Goal: Task Accomplishment & Management: Manage account settings

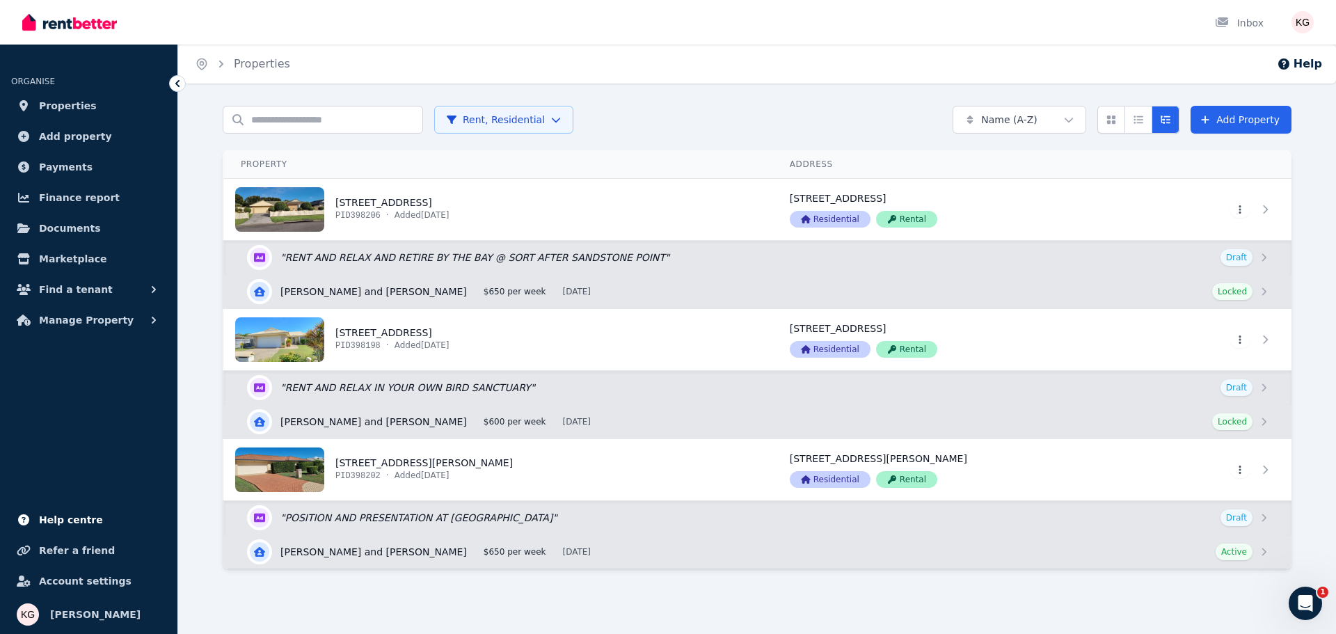
click at [70, 514] on span "Help centre" at bounding box center [71, 519] width 64 height 17
click at [67, 168] on span "Payments" at bounding box center [66, 167] width 54 height 17
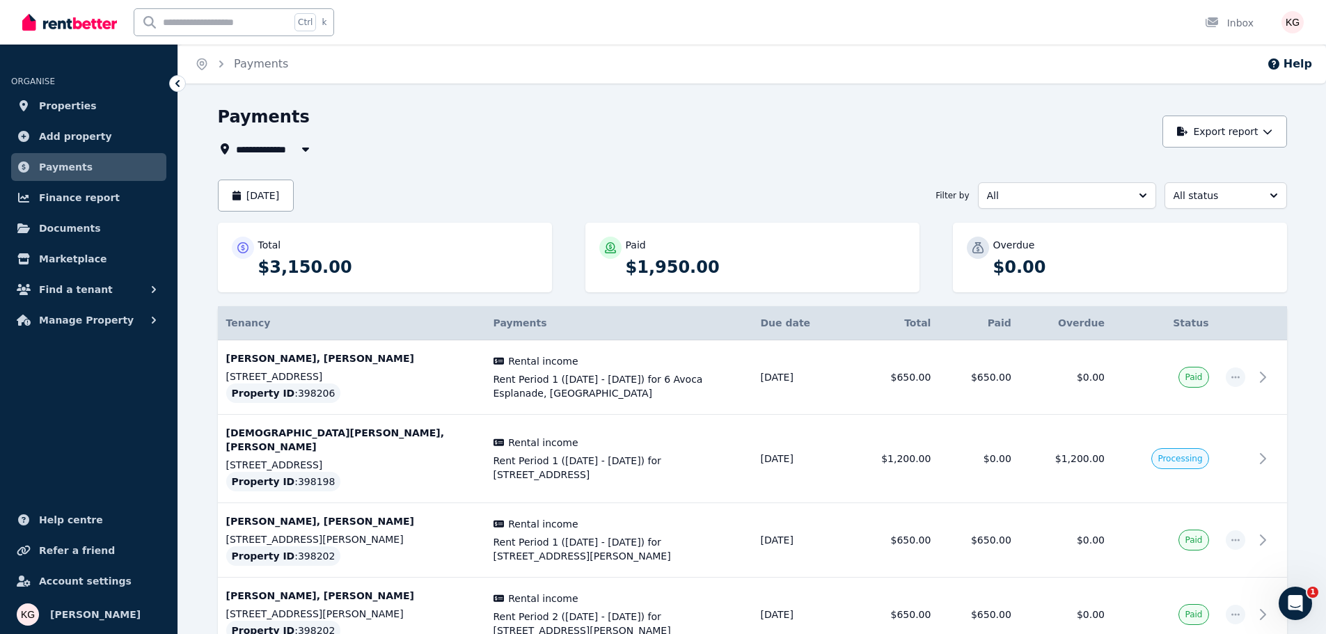
click at [294, 143] on button "button" at bounding box center [305, 149] width 25 height 17
type input "**********"
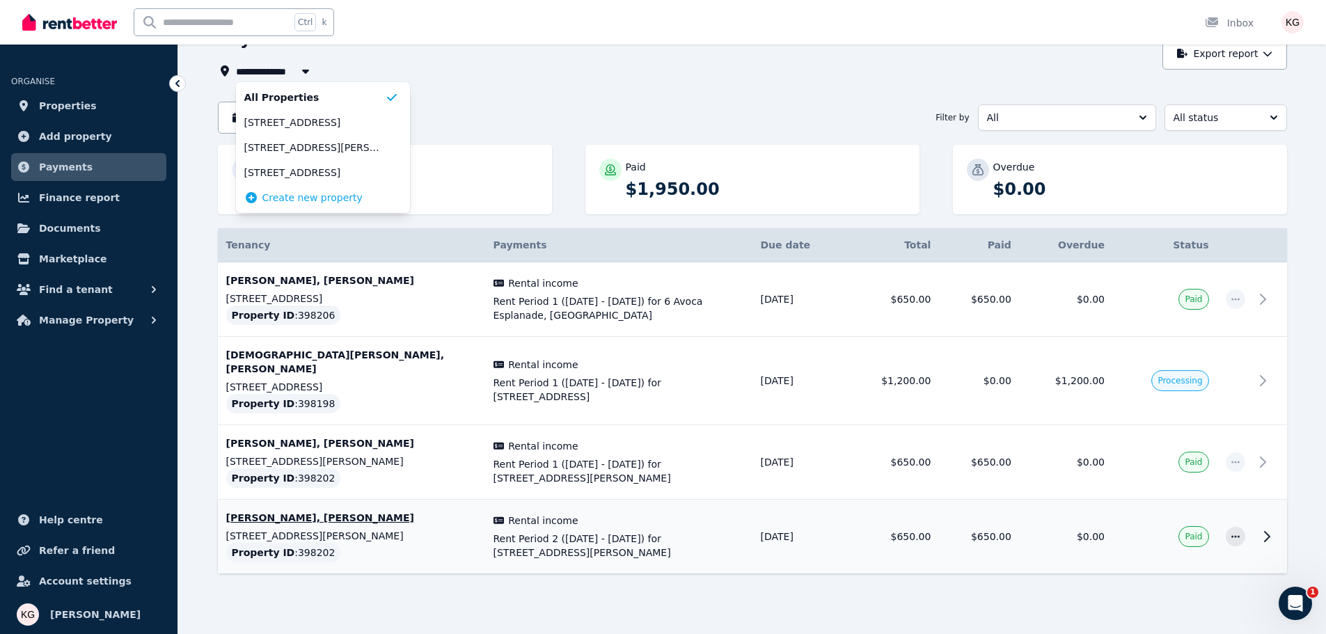
scroll to position [79, 0]
click at [91, 199] on span "Finance report" at bounding box center [79, 197] width 81 height 17
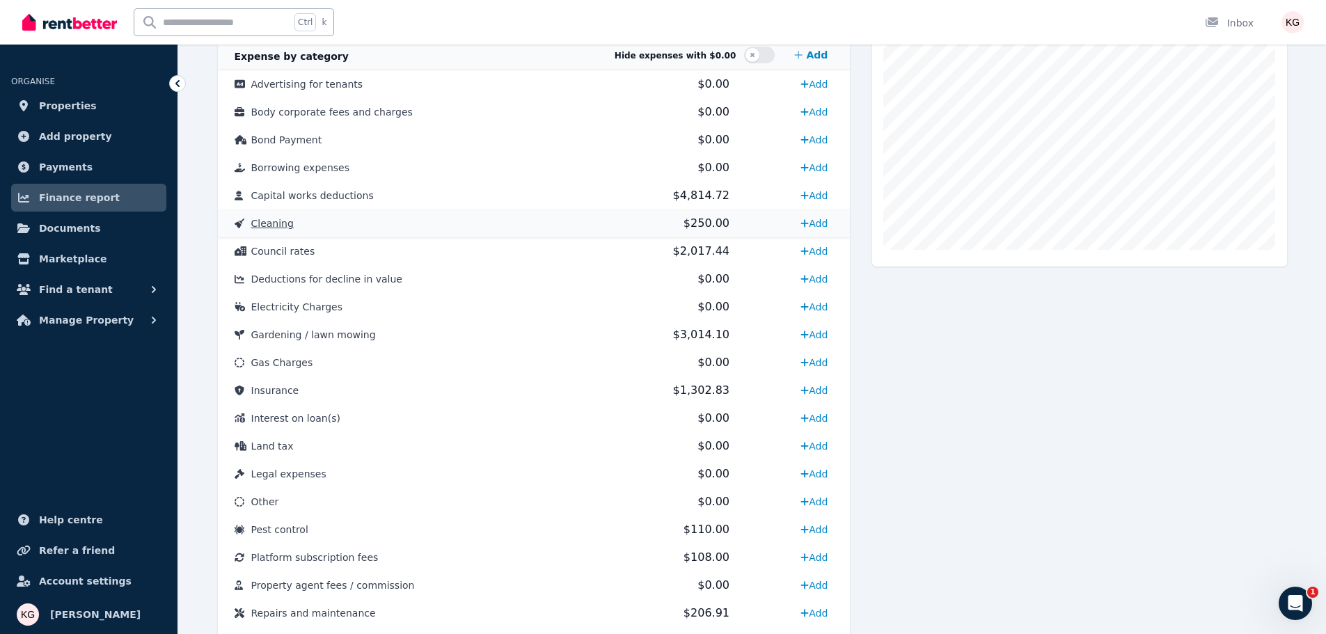
scroll to position [418, 0]
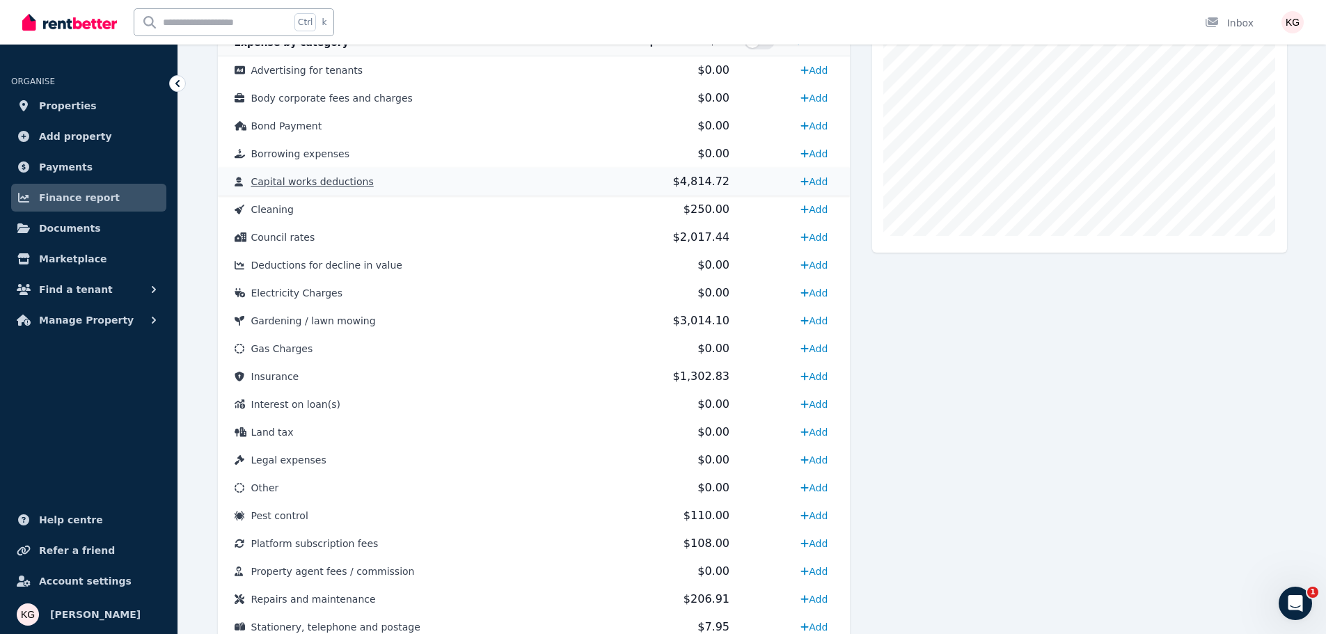
click at [294, 182] on span "Capital works deductions" at bounding box center [312, 181] width 122 height 11
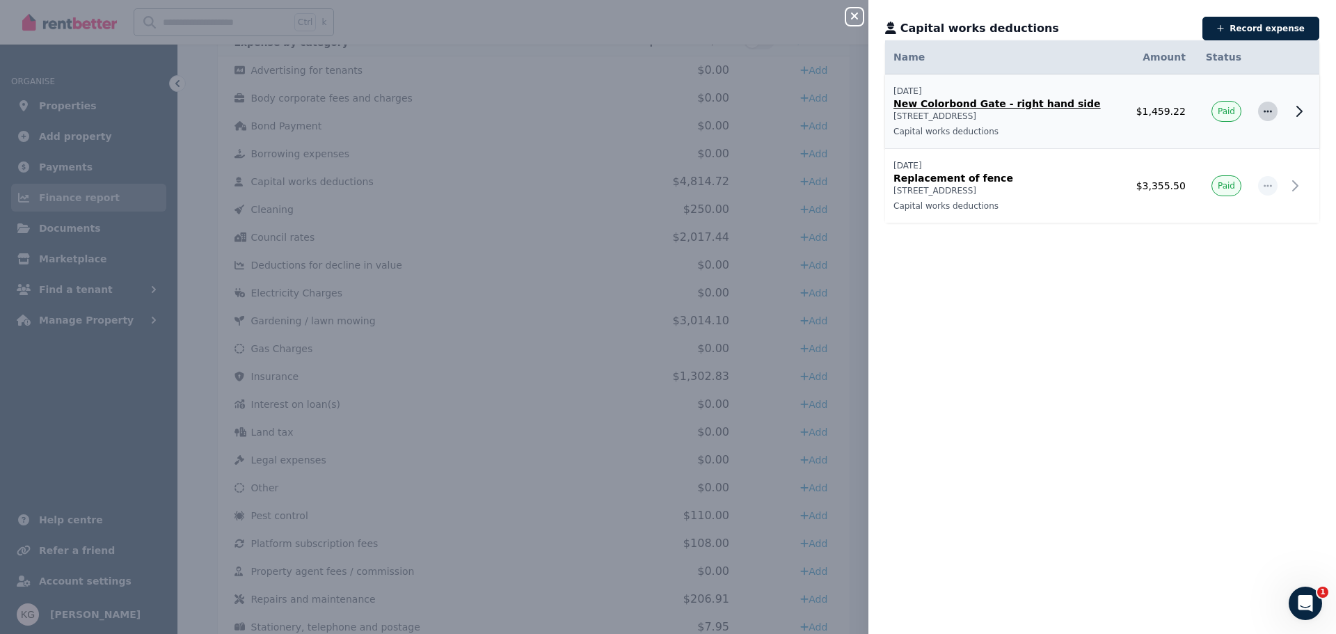
click at [1262, 110] on icon "button" at bounding box center [1267, 111] width 11 height 10
click at [1223, 150] on span "Edit expense" at bounding box center [1221, 149] width 89 height 17
select select "**********"
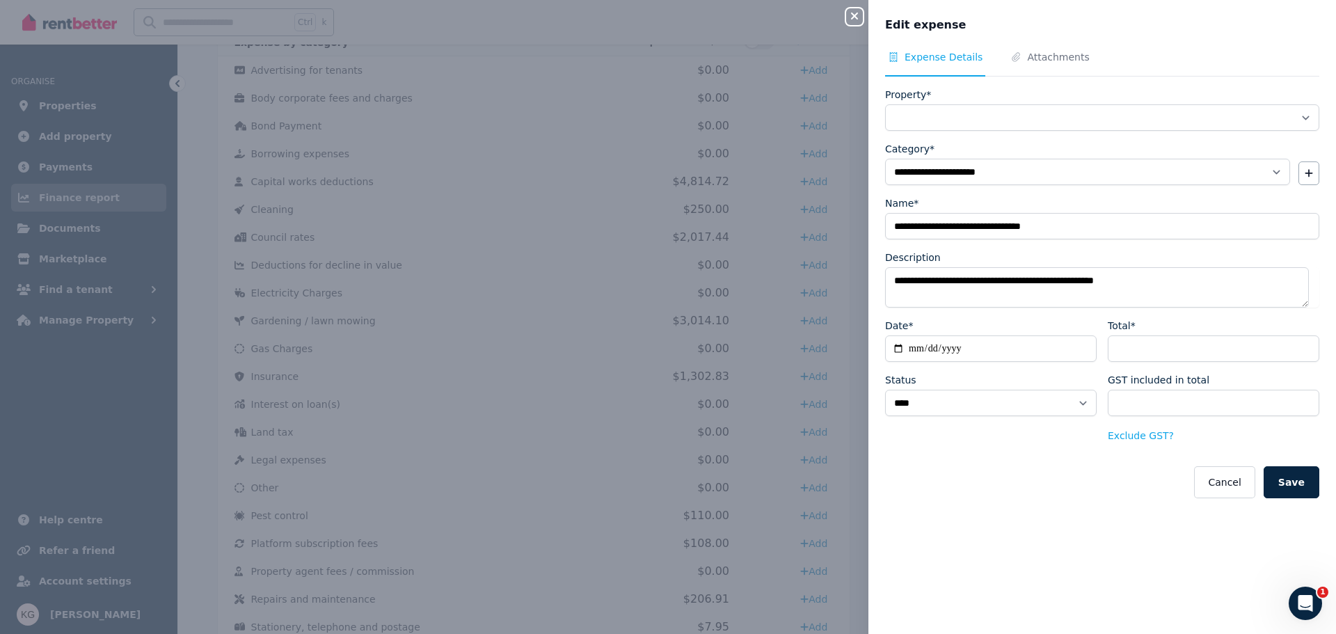
select select "**********"
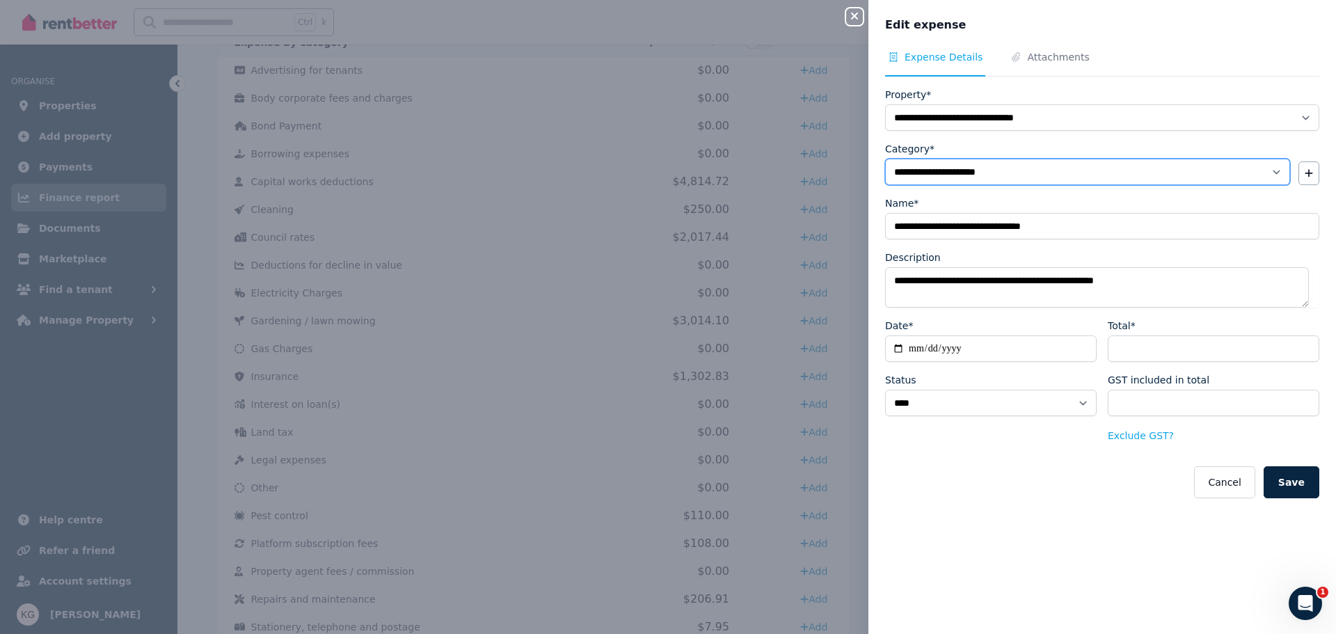
click at [1265, 172] on select "**********" at bounding box center [1087, 172] width 405 height 26
click at [1230, 482] on button "Cancel" at bounding box center [1224, 482] width 61 height 32
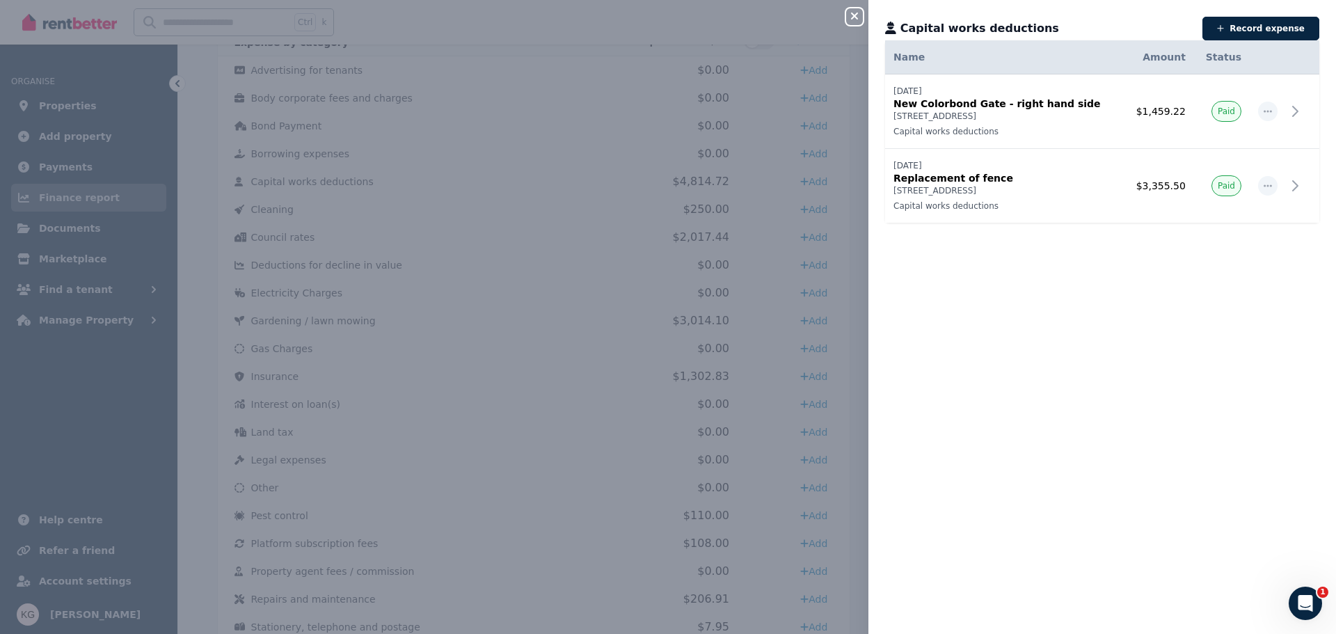
click at [481, 253] on div "Close panel Capital works deductions Record expense Date Name Address Category …" at bounding box center [668, 317] width 1336 height 634
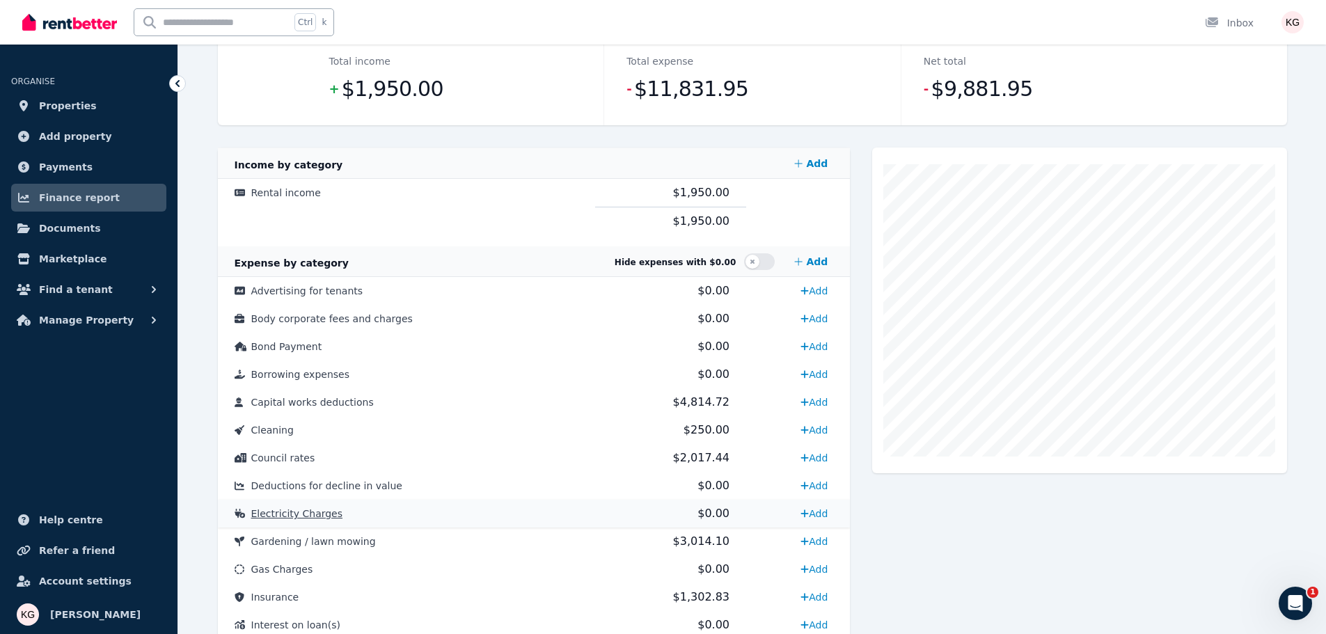
scroll to position [0, 0]
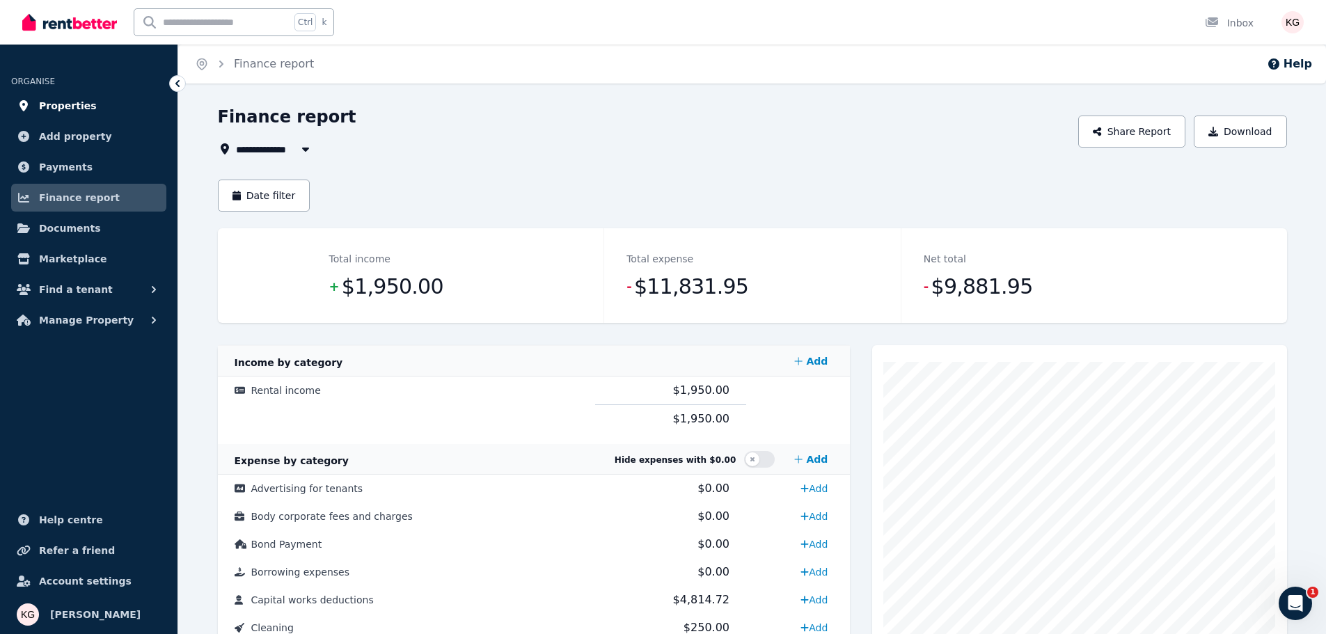
click at [74, 99] on span "Properties" at bounding box center [68, 105] width 58 height 17
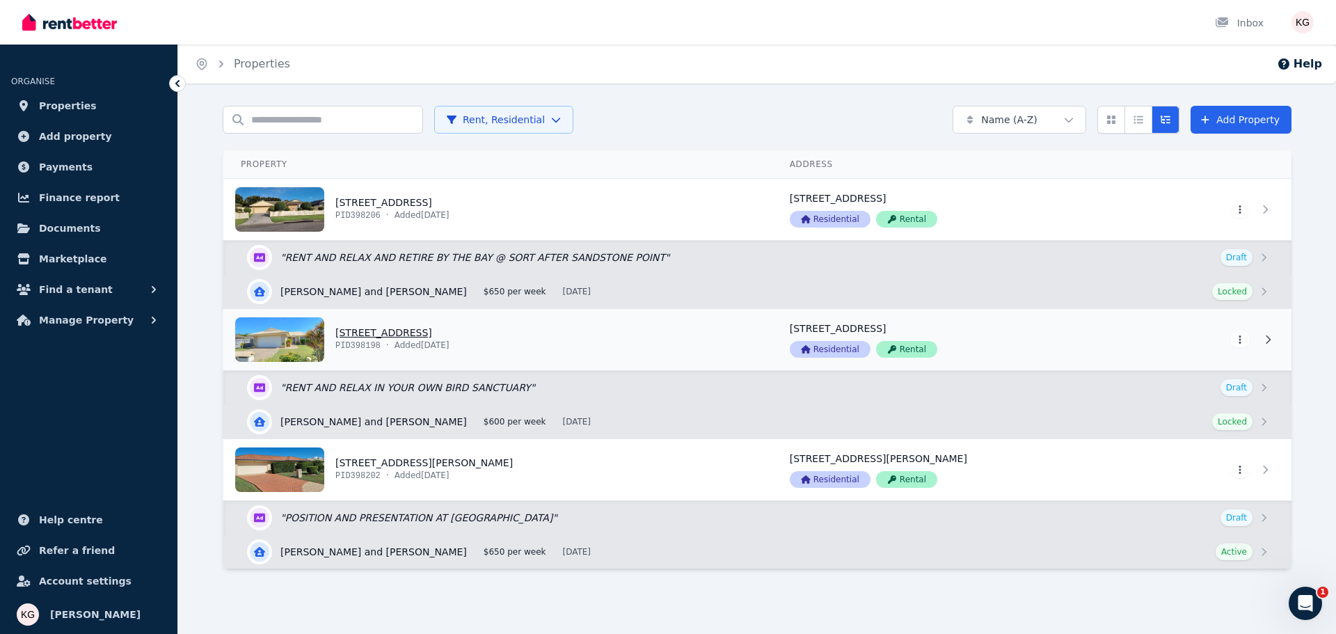
click at [402, 328] on link "View property details" at bounding box center [498, 339] width 549 height 61
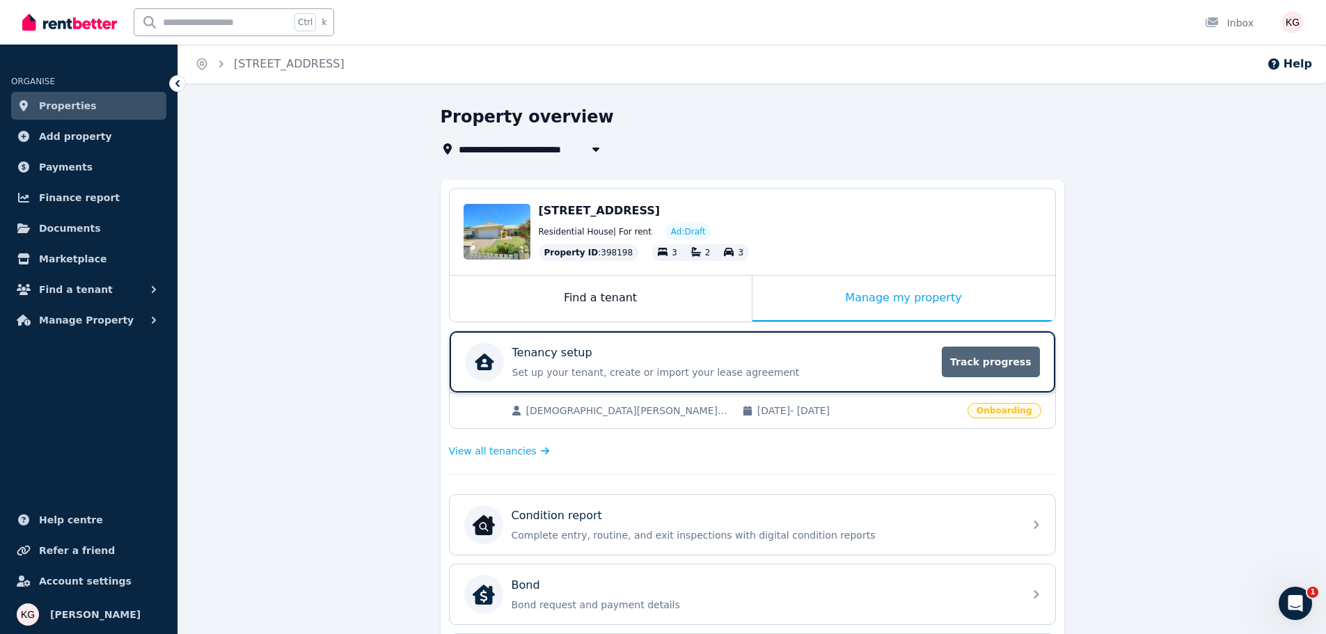
click at [981, 358] on span "Track progress" at bounding box center [989, 362] width 97 height 31
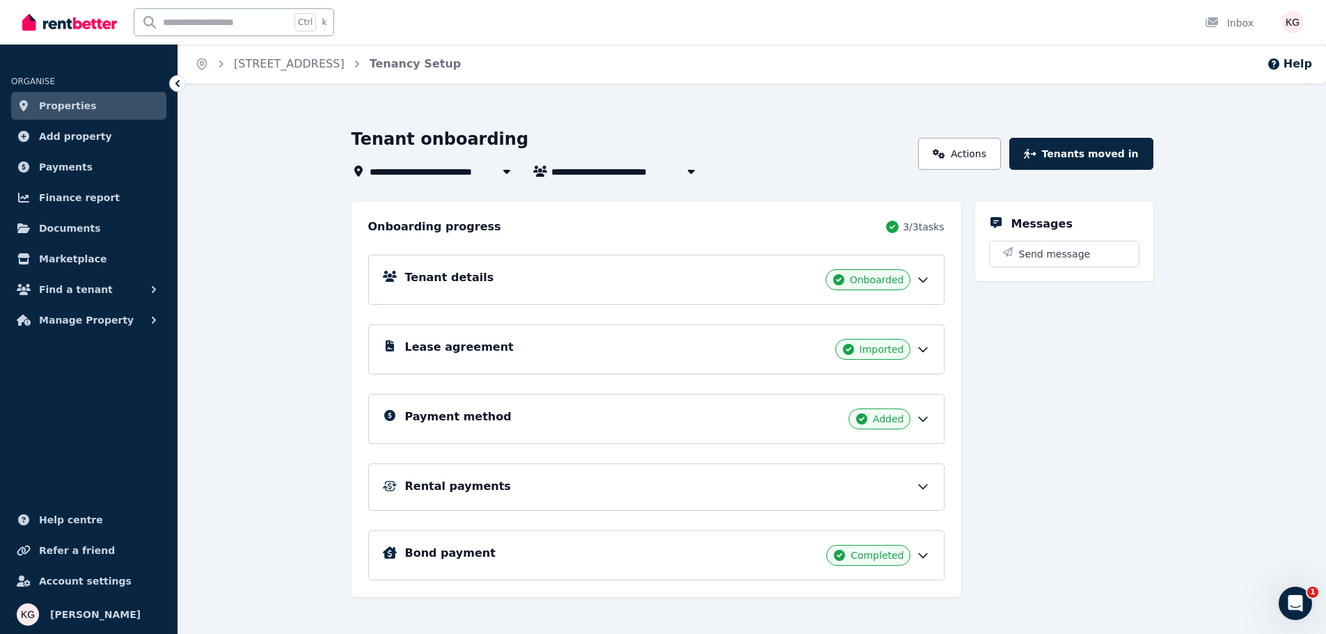
scroll to position [22, 0]
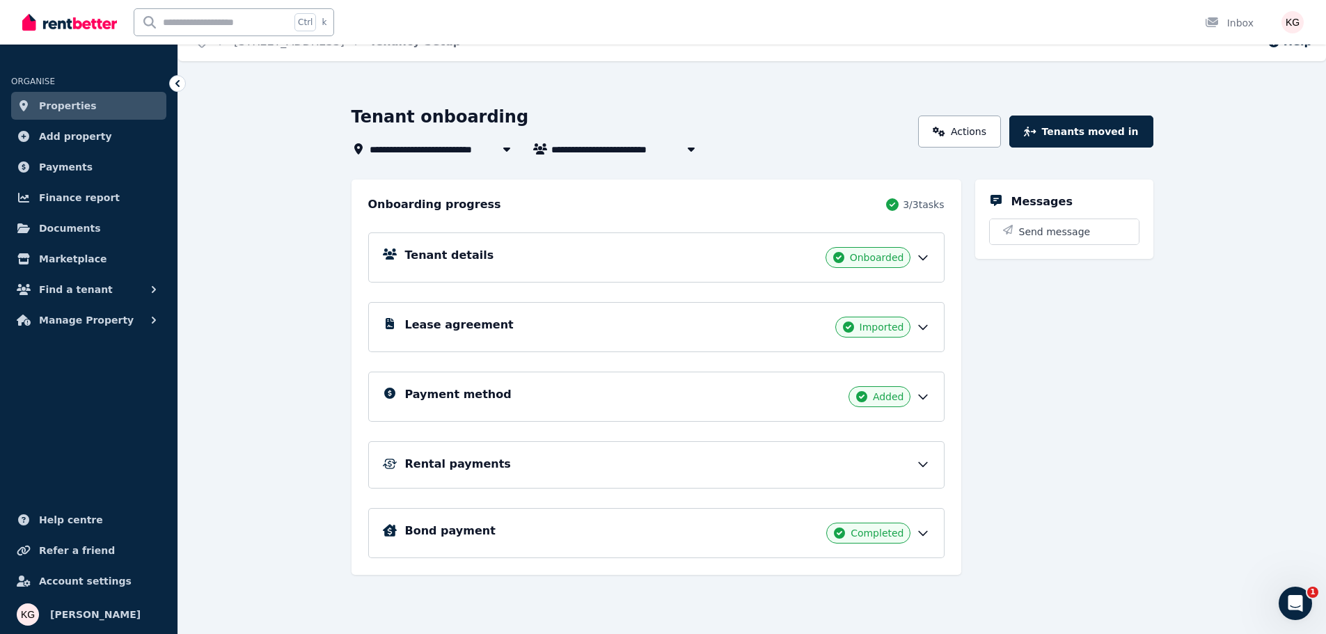
click at [439, 256] on h5 "Tenant details" at bounding box center [449, 255] width 89 height 17
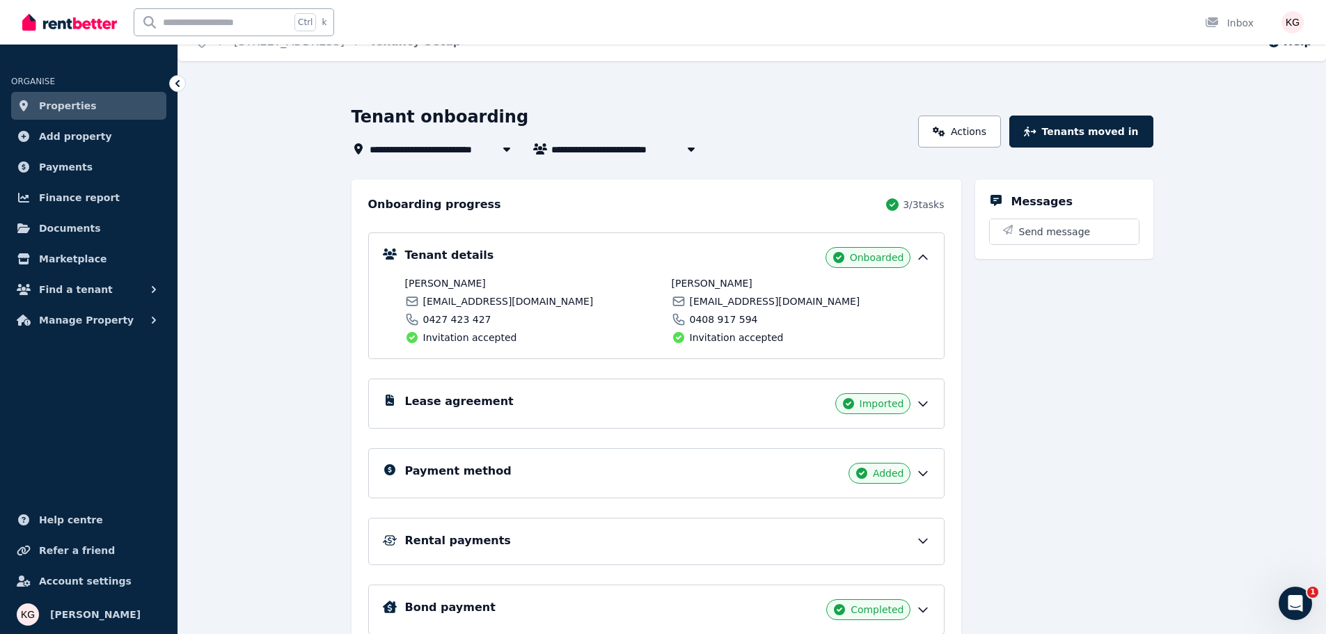
click at [454, 398] on h5 "Lease agreement" at bounding box center [459, 401] width 109 height 17
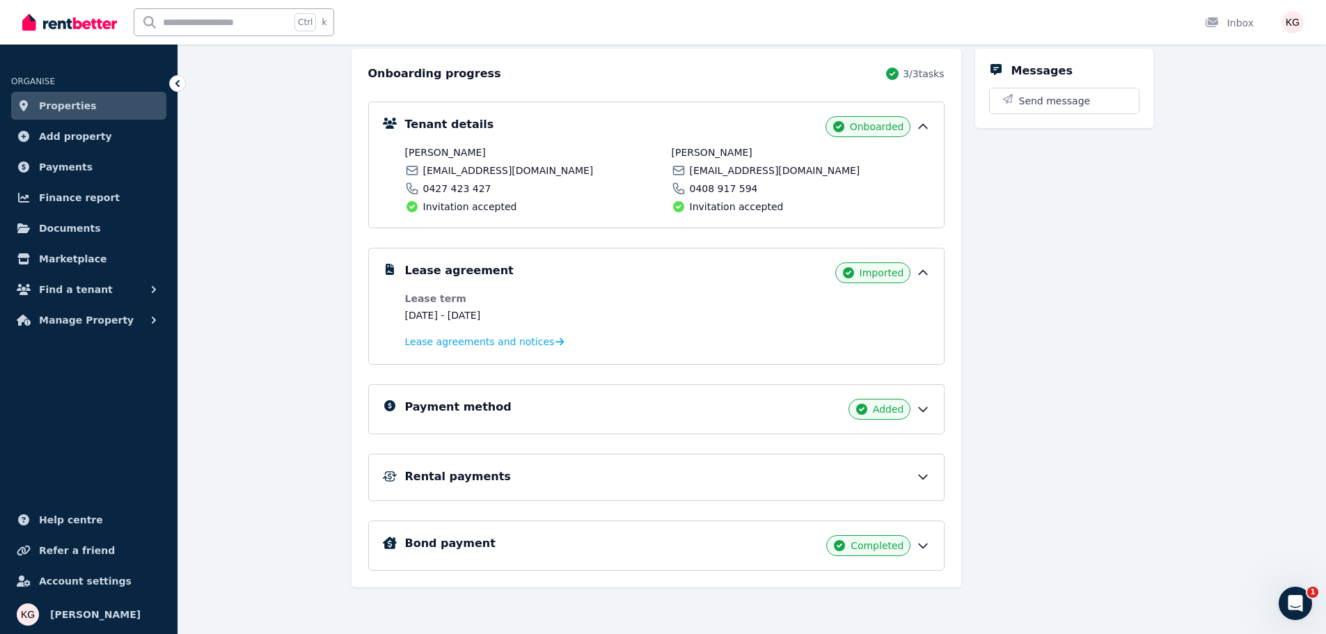
scroll to position [154, 0]
click at [454, 398] on h5 "Payment method" at bounding box center [458, 406] width 106 height 17
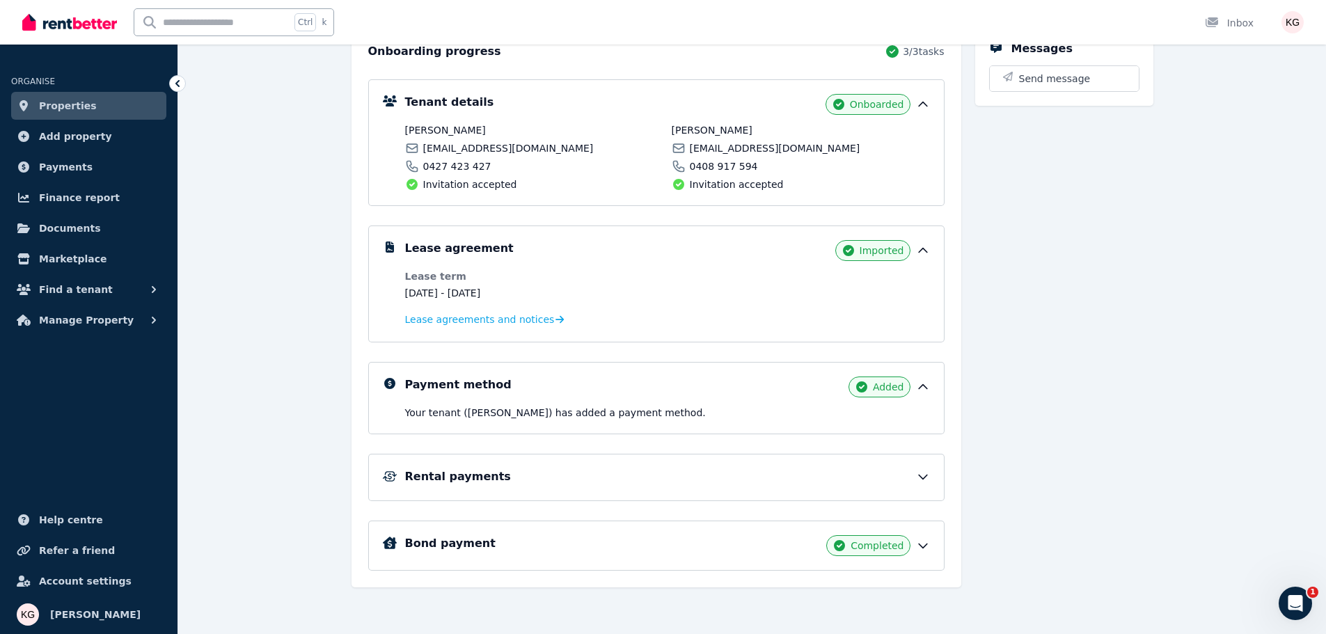
scroll to position [176, 0]
click at [442, 477] on h5 "Rental payments" at bounding box center [458, 476] width 106 height 17
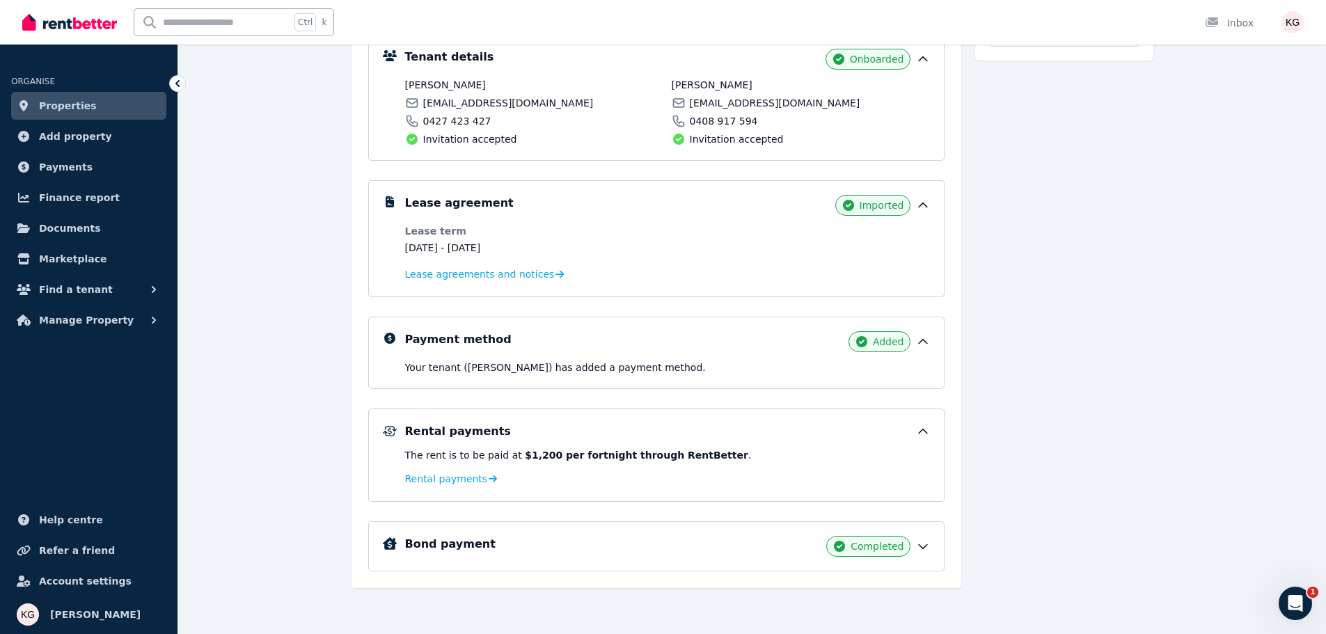
scroll to position [222, 0]
click at [426, 540] on h5 "Bond payment" at bounding box center [450, 542] width 90 height 17
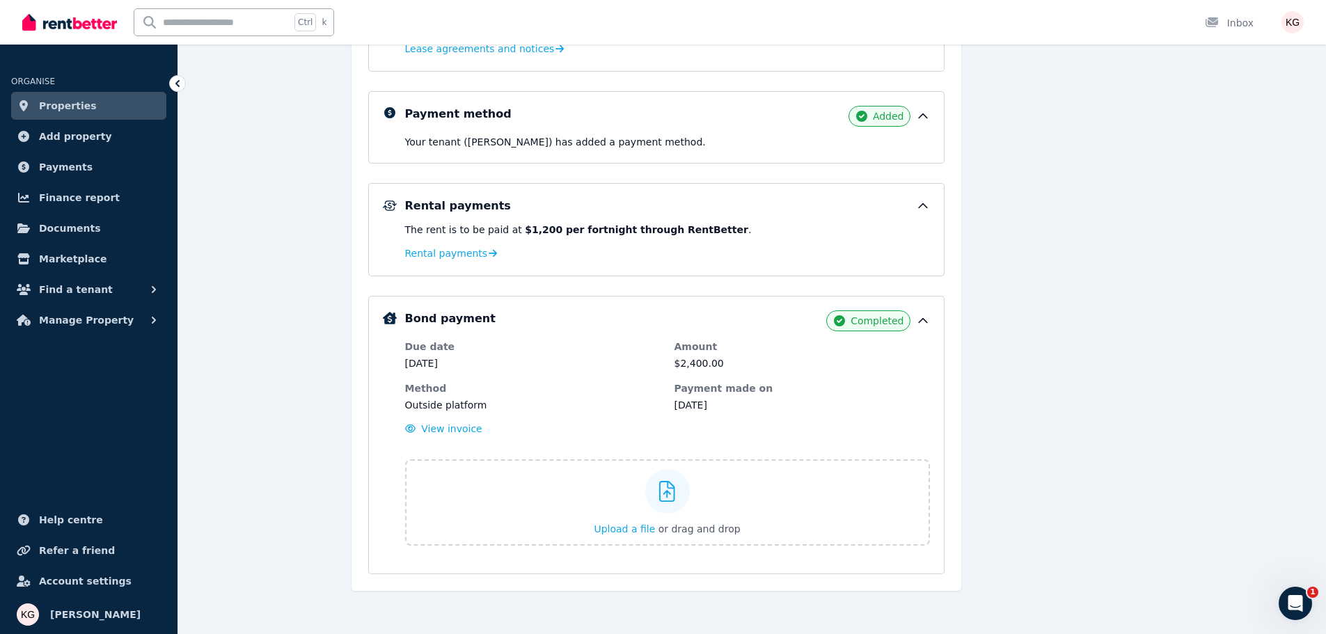
scroll to position [450, 0]
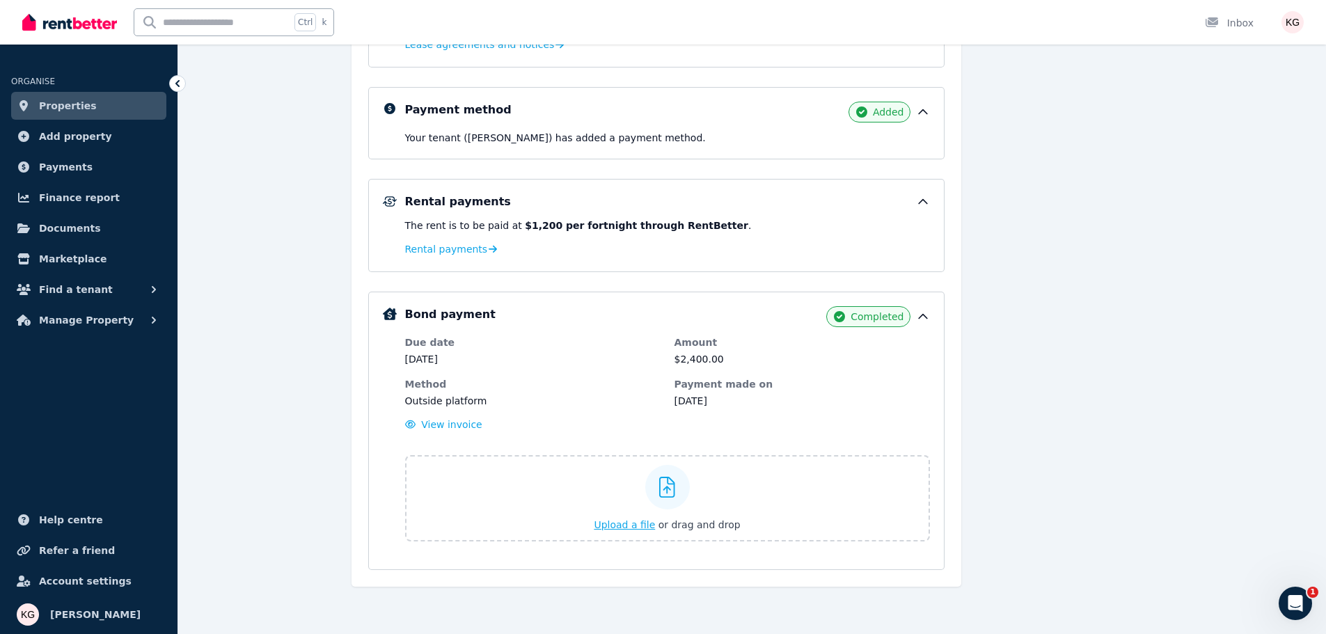
click at [638, 521] on span "Upload a file" at bounding box center [624, 524] width 61 height 11
click at [467, 473] on label "Upload a file or drag and drop" at bounding box center [667, 498] width 525 height 86
click at [0, 0] on input "Upload a file or drag and drop" at bounding box center [0, 0] width 0 height 0
click at [466, 424] on span "View invoice" at bounding box center [451, 424] width 61 height 11
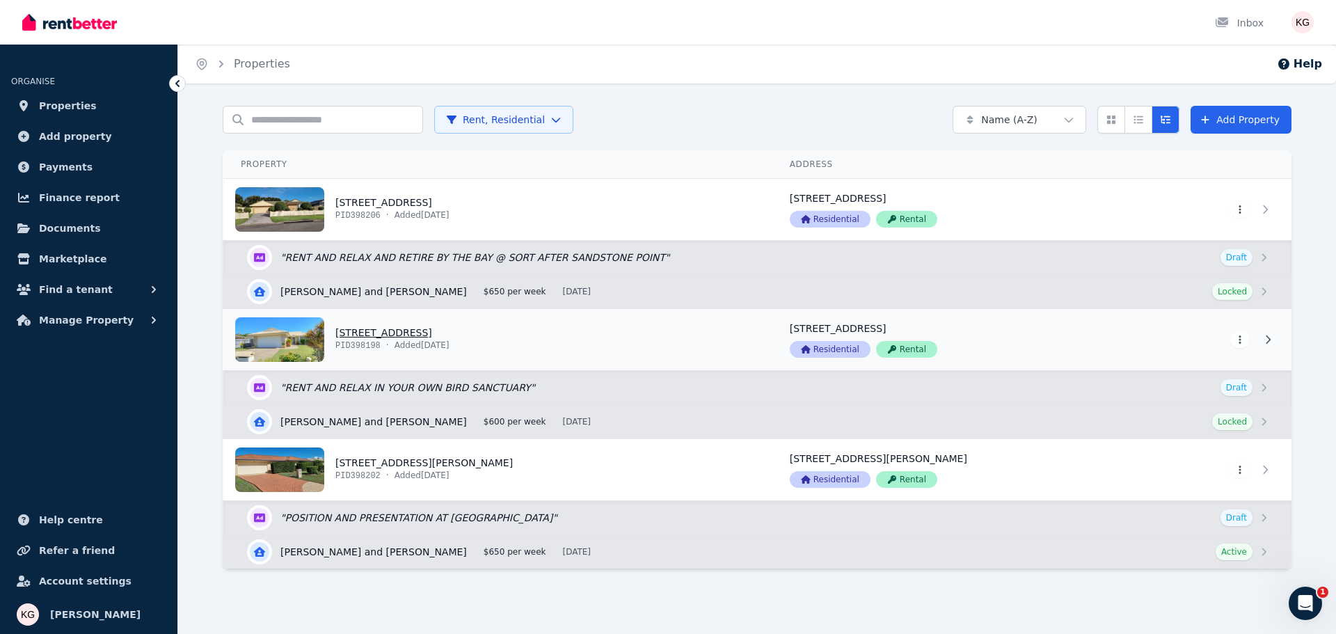
click at [383, 335] on link "View property details" at bounding box center [498, 339] width 549 height 61
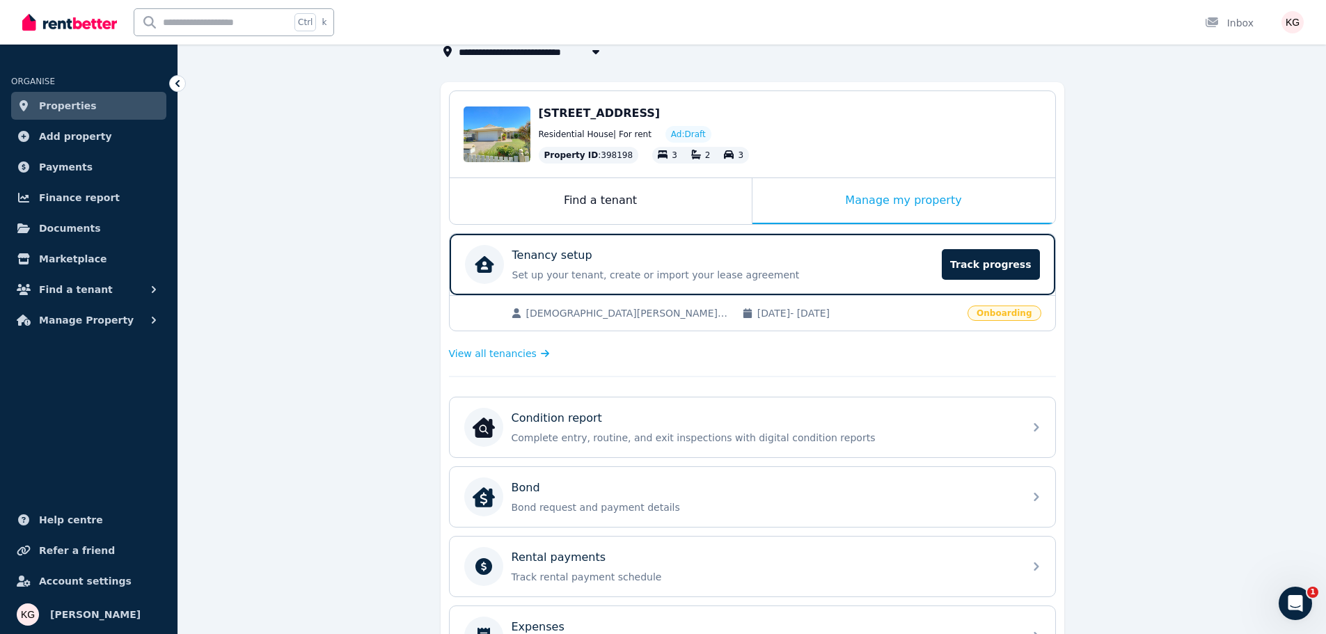
scroll to position [151, 0]
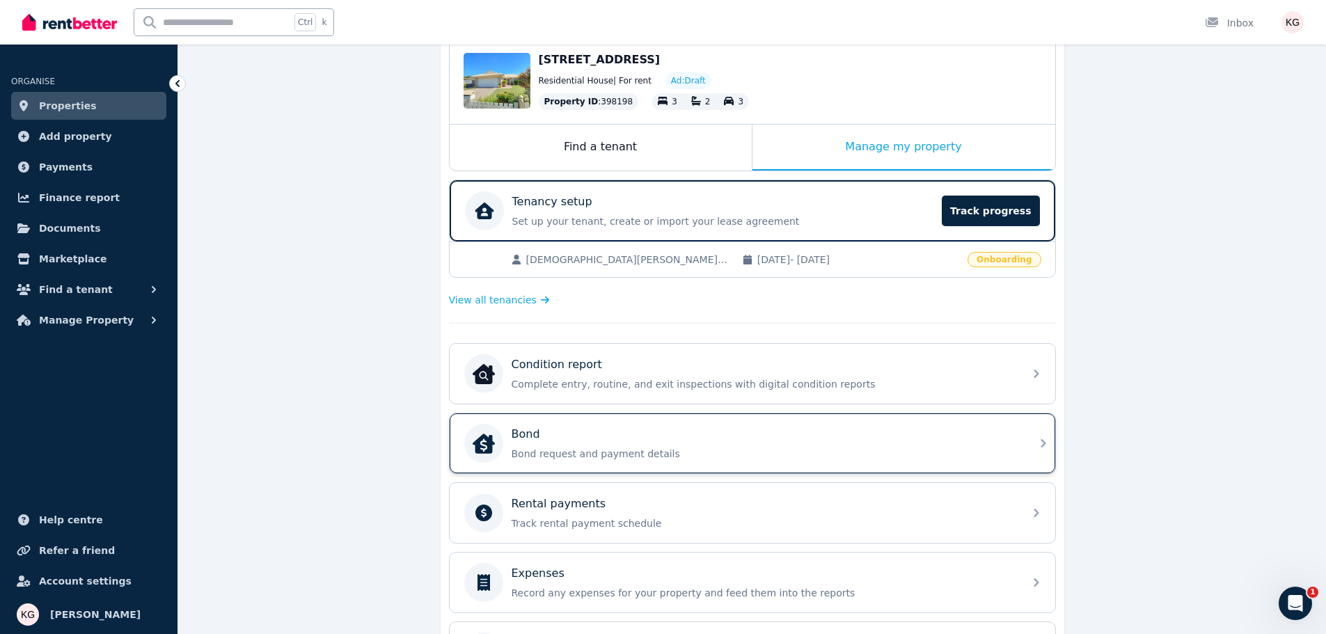
click at [535, 454] on p "Bond request and payment details" at bounding box center [763, 454] width 504 height 14
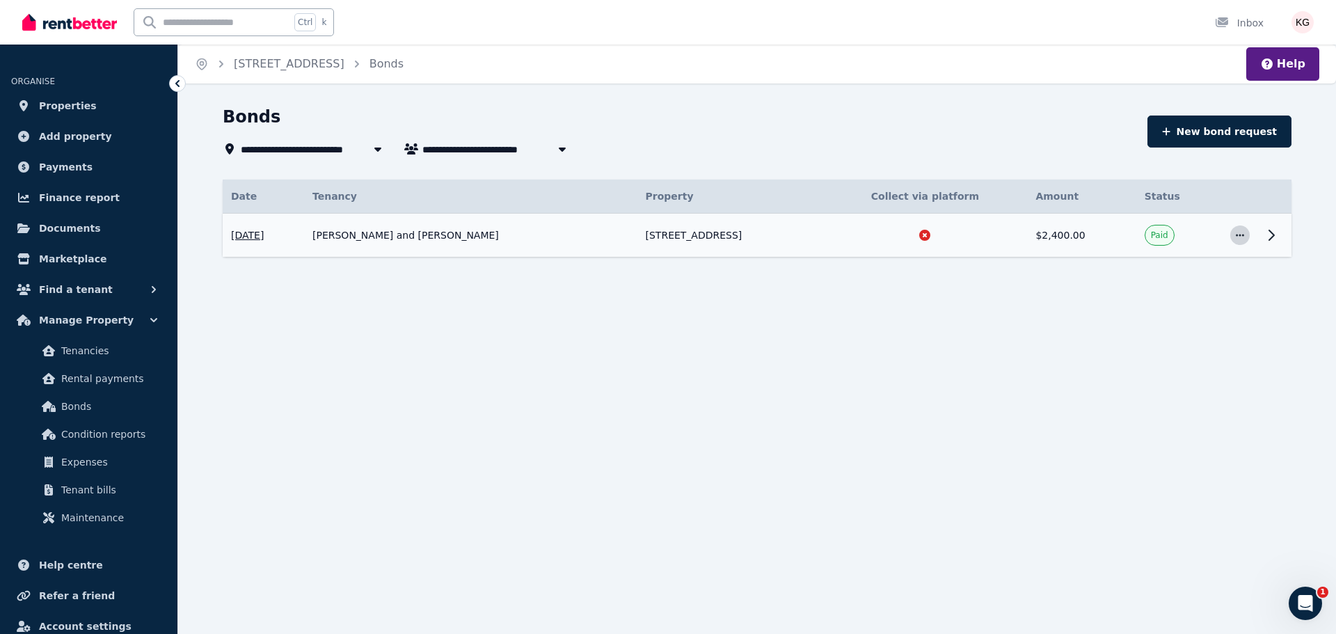
click at [1232, 236] on span "button" at bounding box center [1239, 234] width 19 height 19
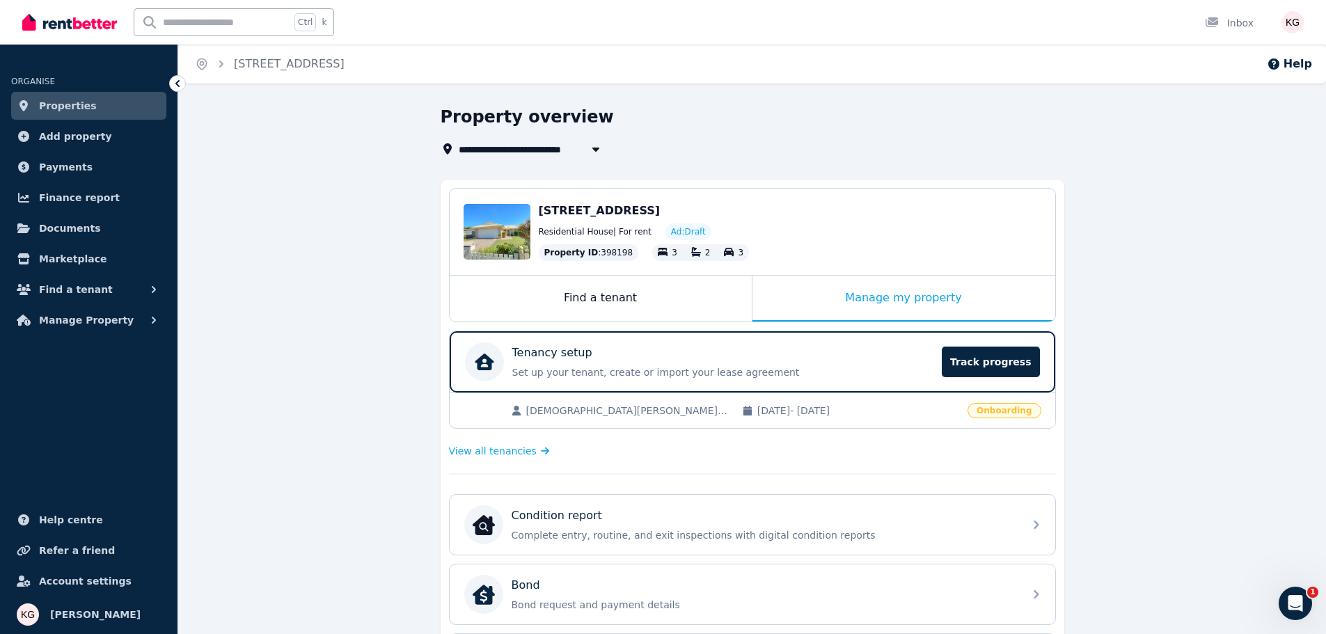
click at [530, 149] on span "[STREET_ADDRESS]" at bounding box center [520, 149] width 122 height 17
type input "**********"
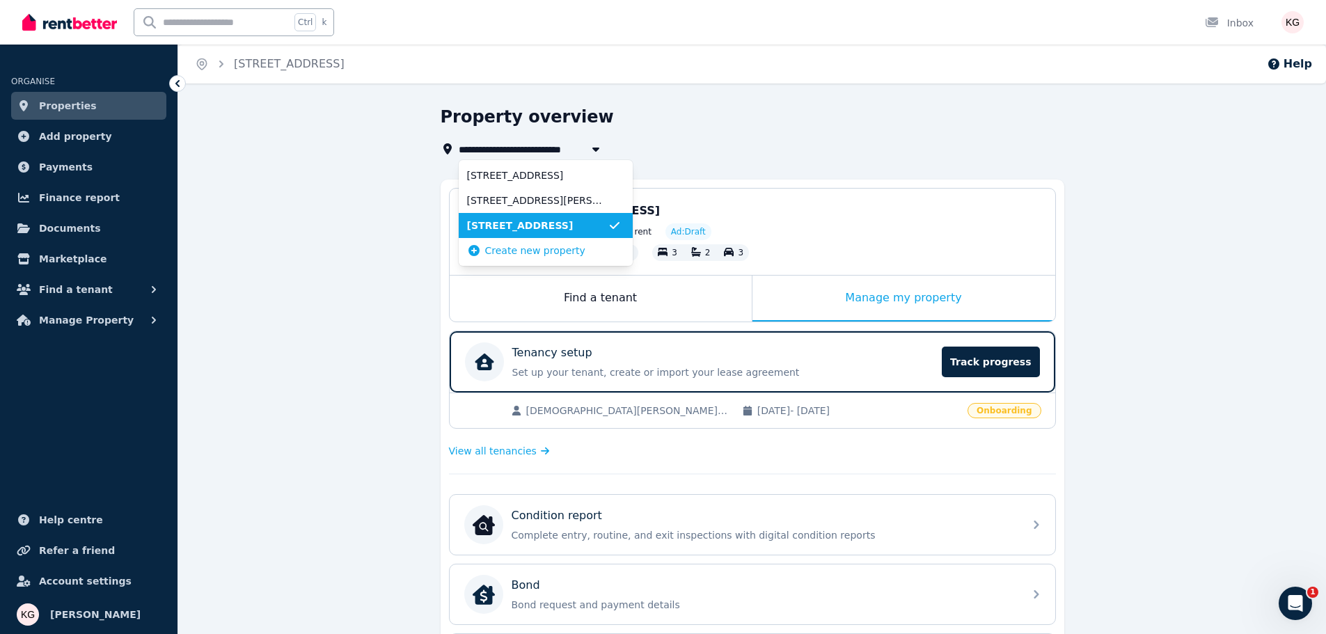
click at [522, 224] on span "[STREET_ADDRESS]" at bounding box center [537, 225] width 141 height 14
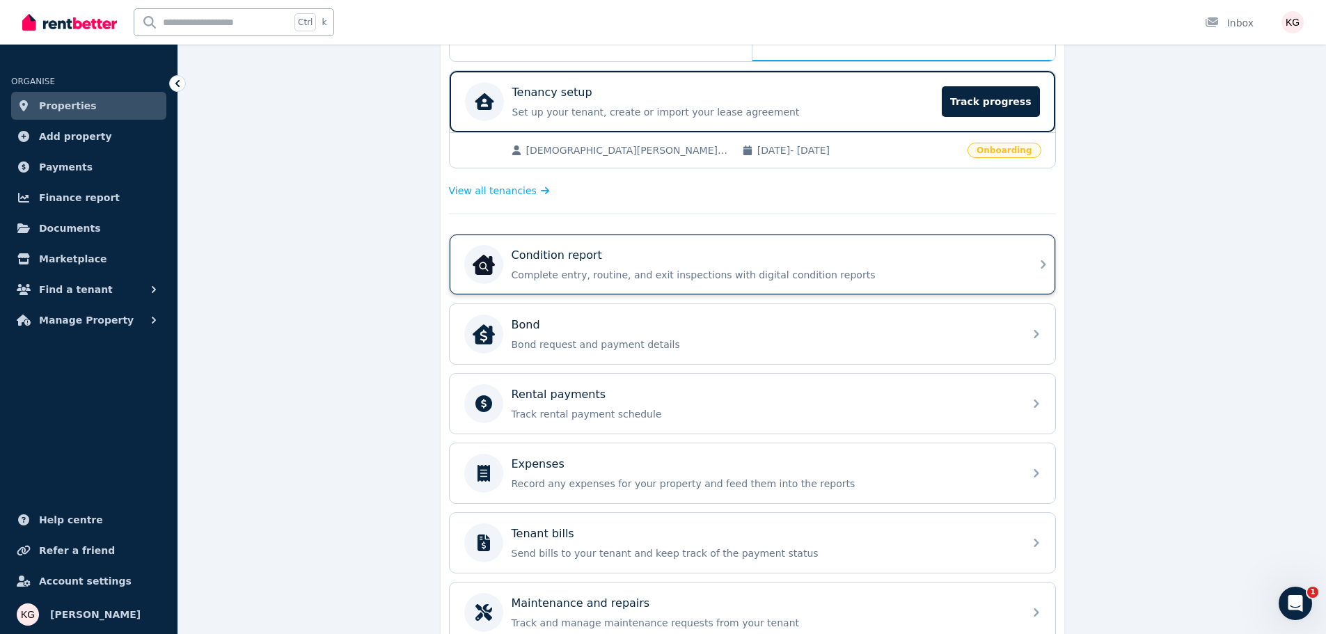
scroll to position [291, 0]
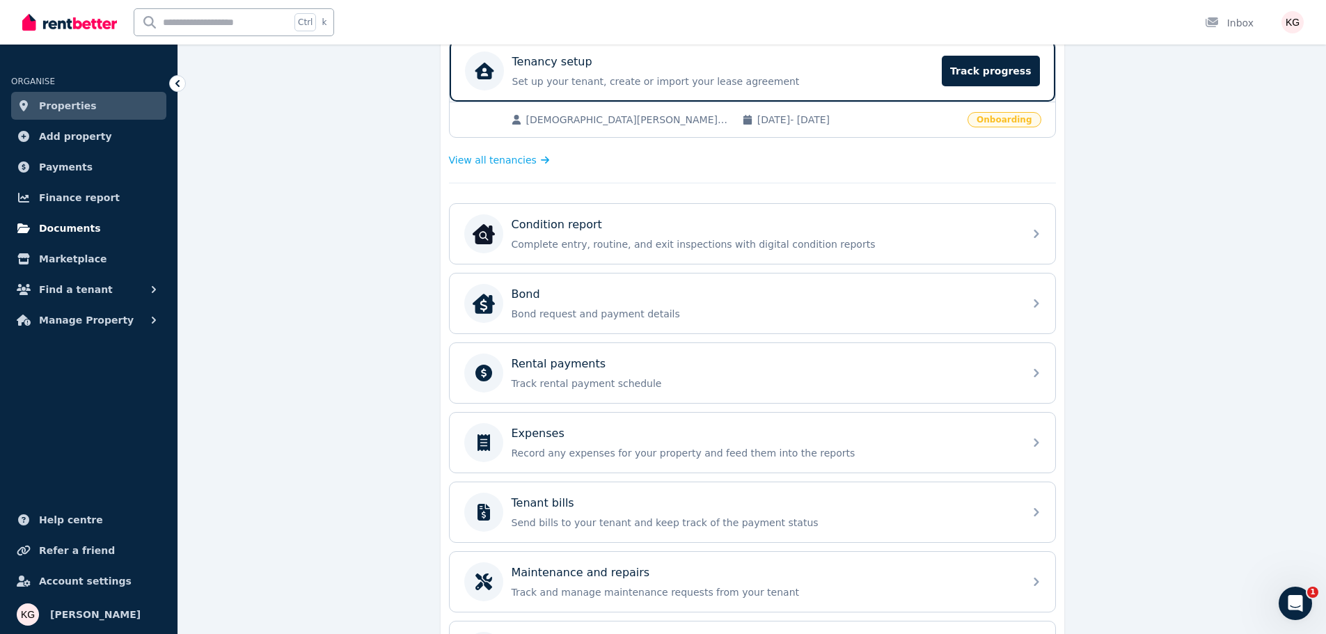
click at [94, 225] on link "Documents" at bounding box center [88, 228] width 155 height 28
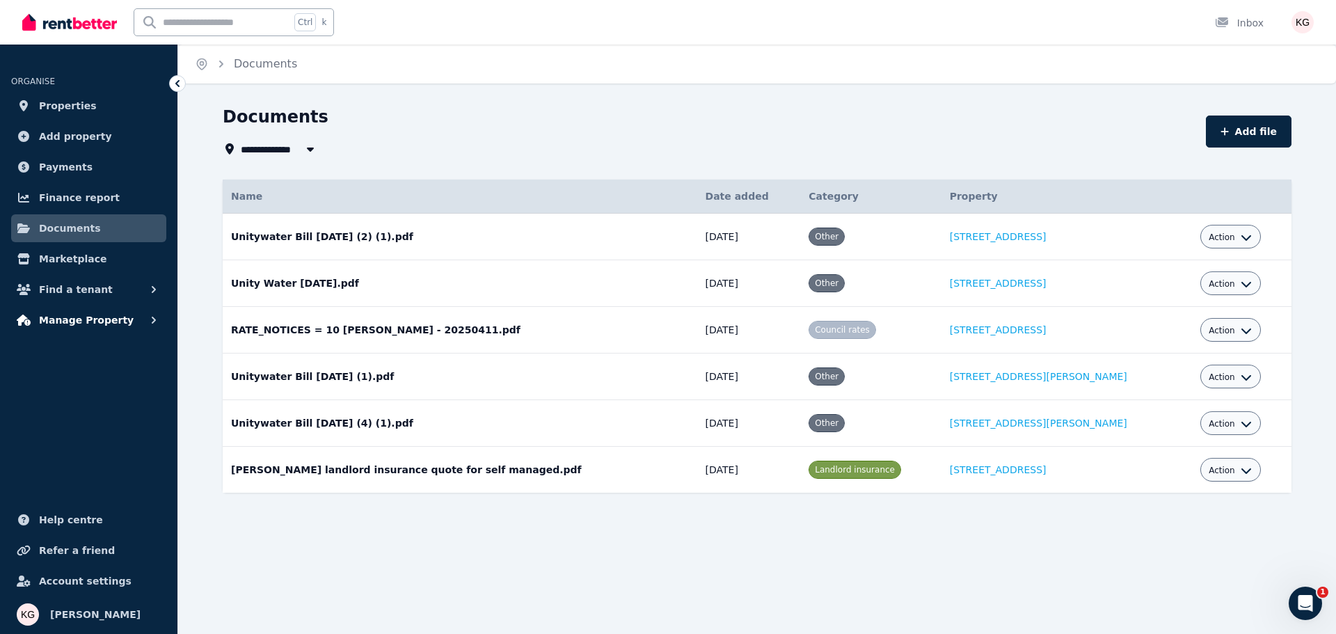
click at [105, 315] on span "Manage Property" at bounding box center [86, 320] width 95 height 17
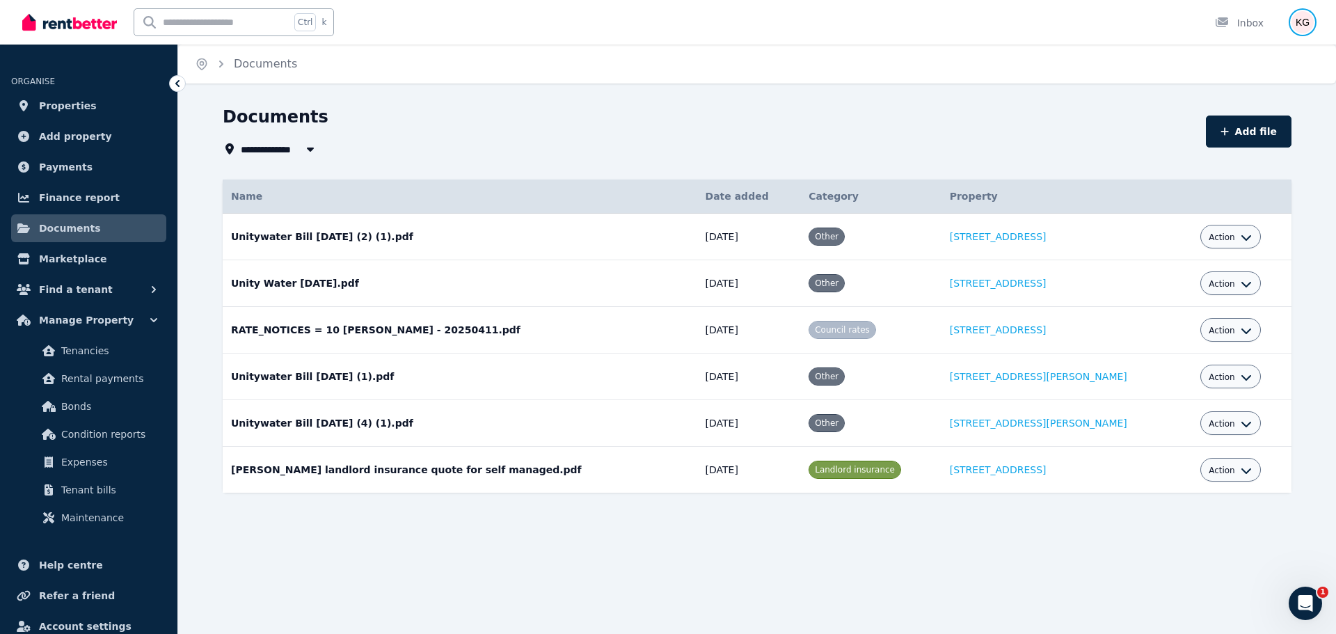
click at [1308, 26] on img "button" at bounding box center [1303, 22] width 22 height 22
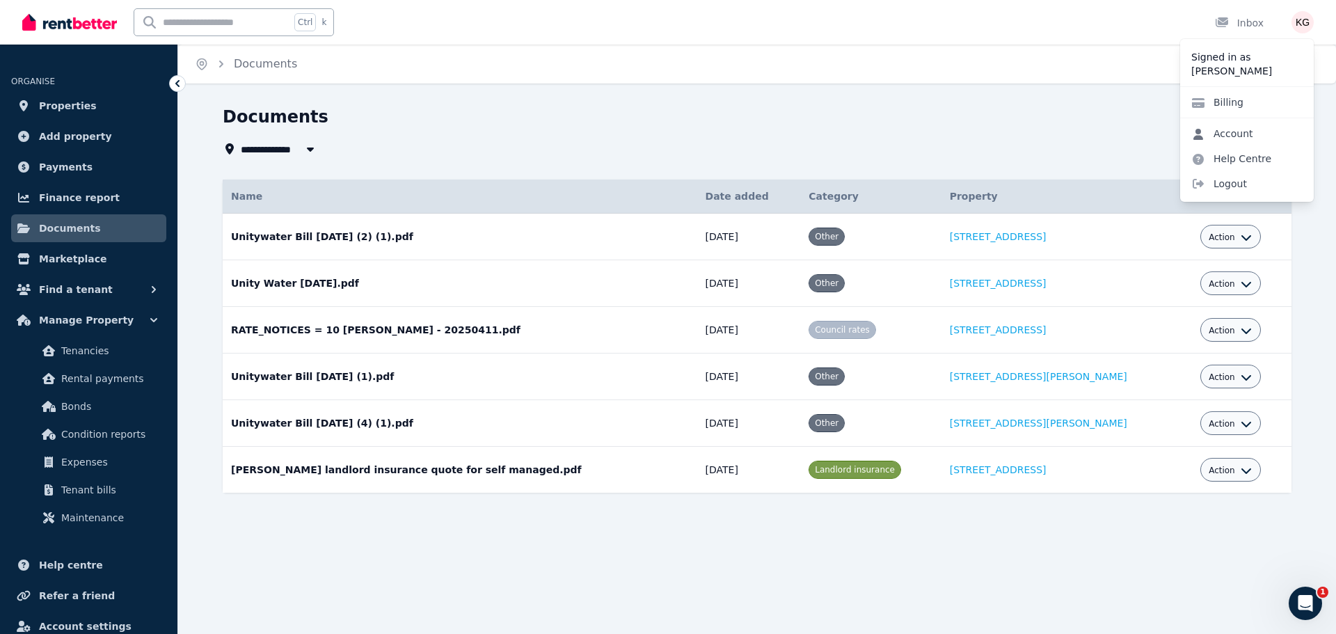
click at [1218, 136] on link "Account" at bounding box center [1222, 133] width 84 height 25
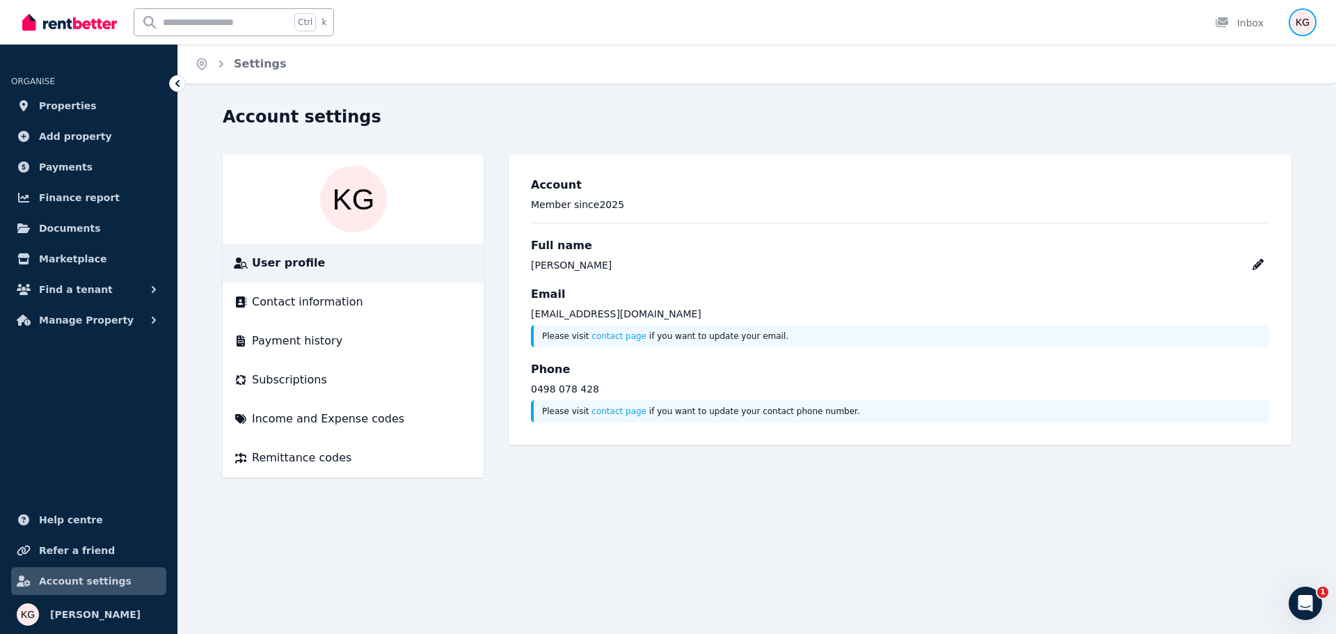
click at [1300, 21] on img "button" at bounding box center [1303, 22] width 22 height 22
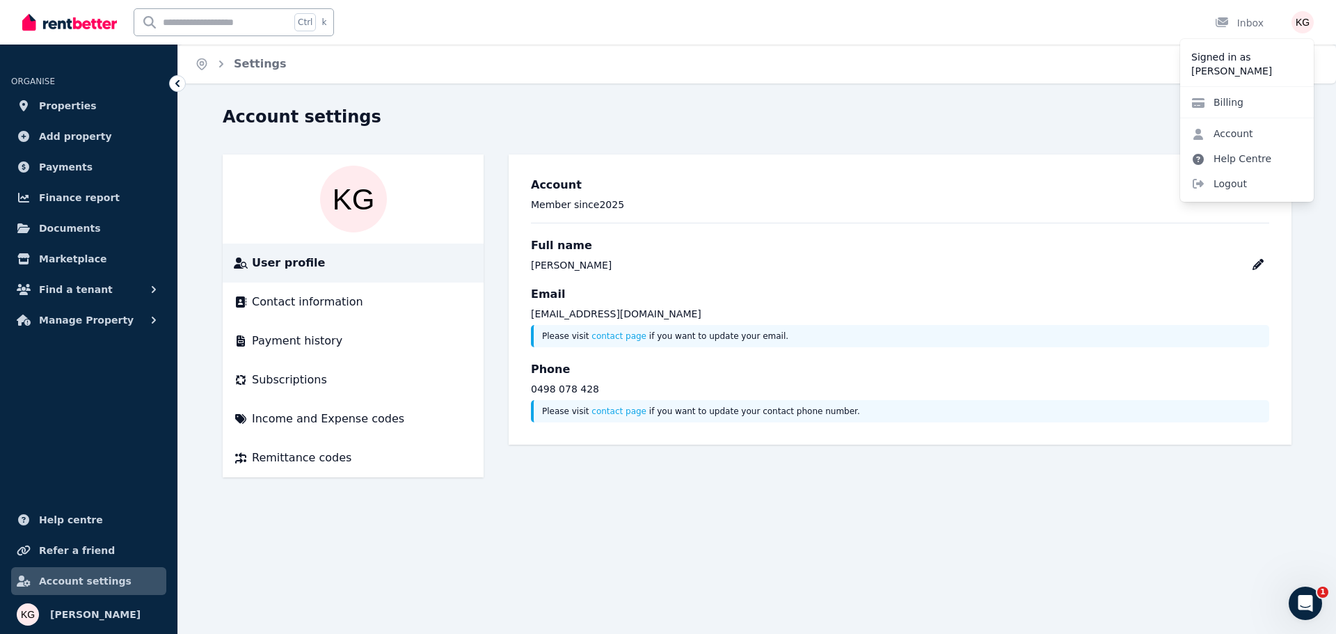
click at [1222, 157] on link "Help Centre" at bounding box center [1231, 158] width 102 height 25
click at [67, 102] on span "Properties" at bounding box center [68, 105] width 58 height 17
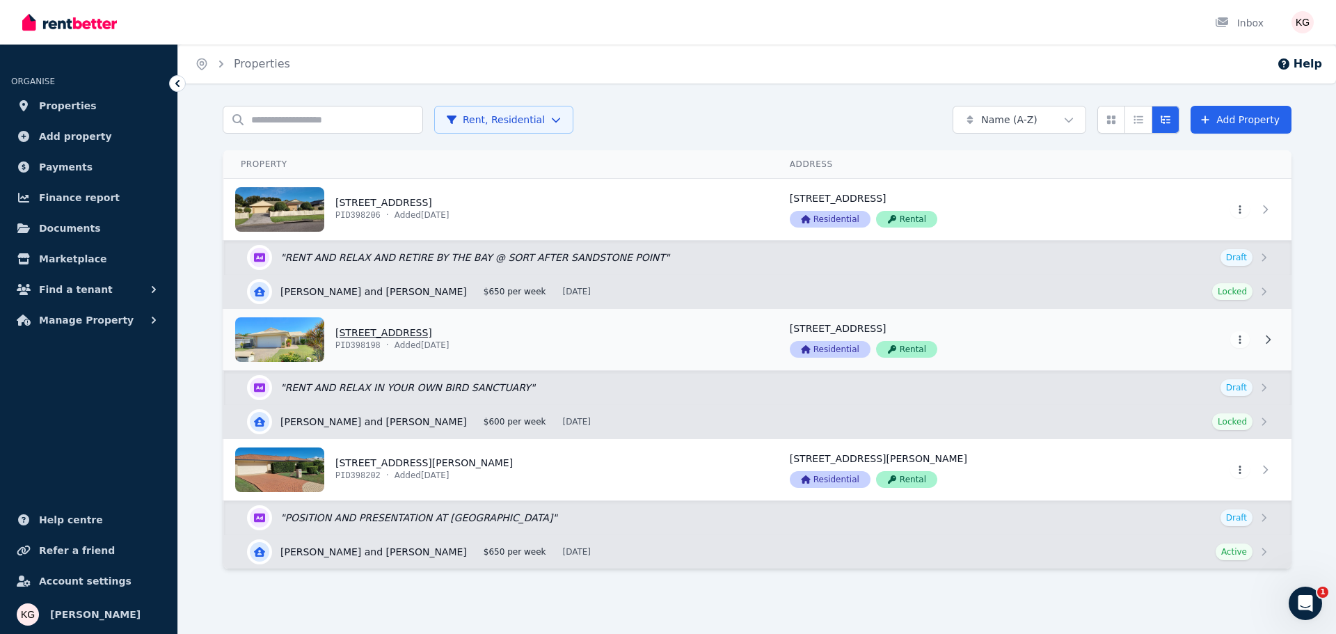
click at [376, 328] on link "View property details" at bounding box center [498, 339] width 549 height 61
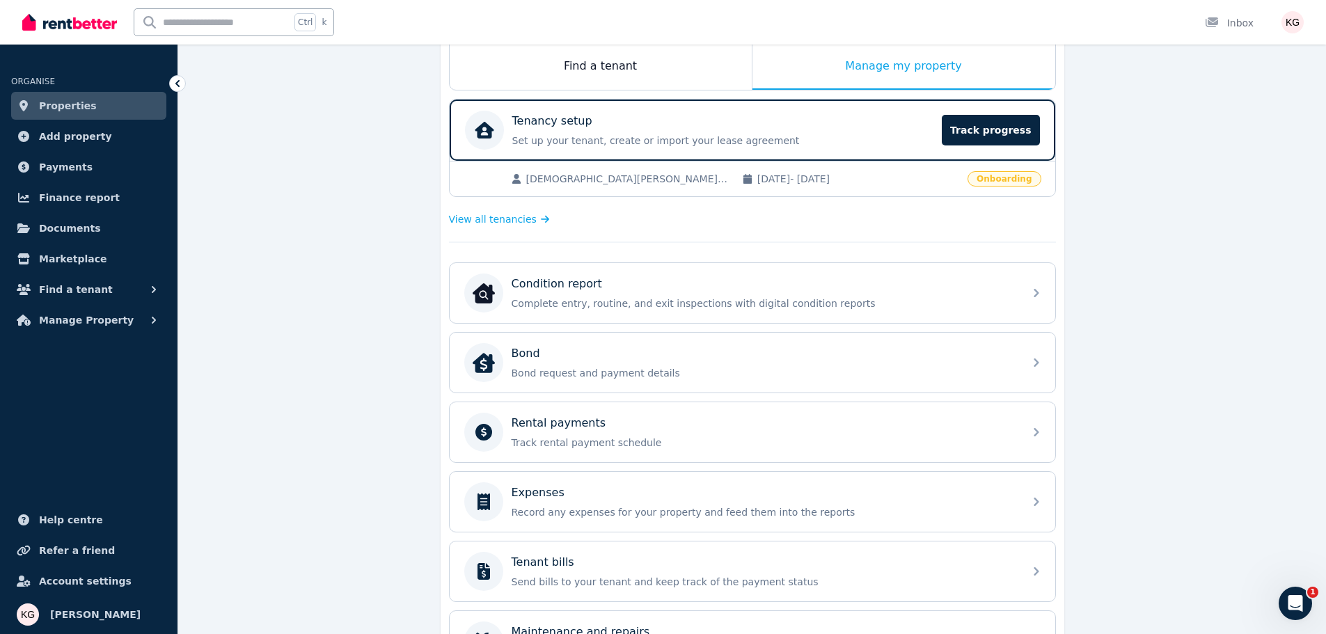
scroll to position [233, 0]
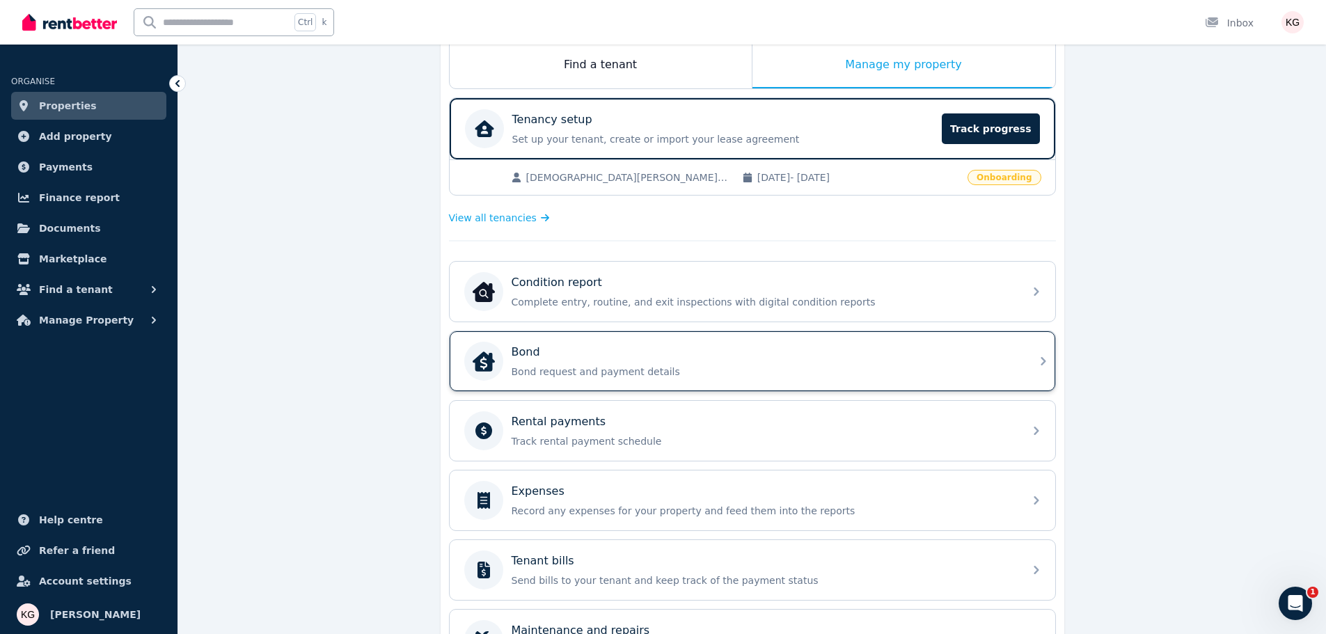
click at [575, 360] on div "Bond" at bounding box center [763, 352] width 504 height 17
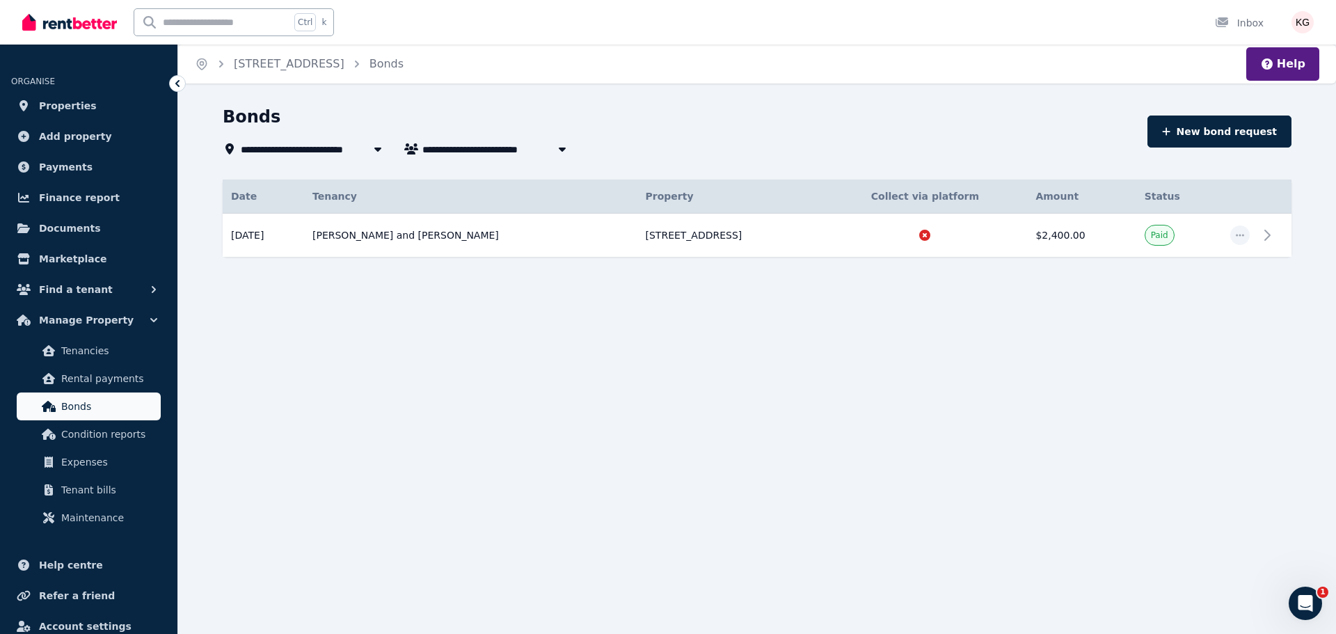
click at [87, 402] on span "Bonds" at bounding box center [108, 406] width 94 height 17
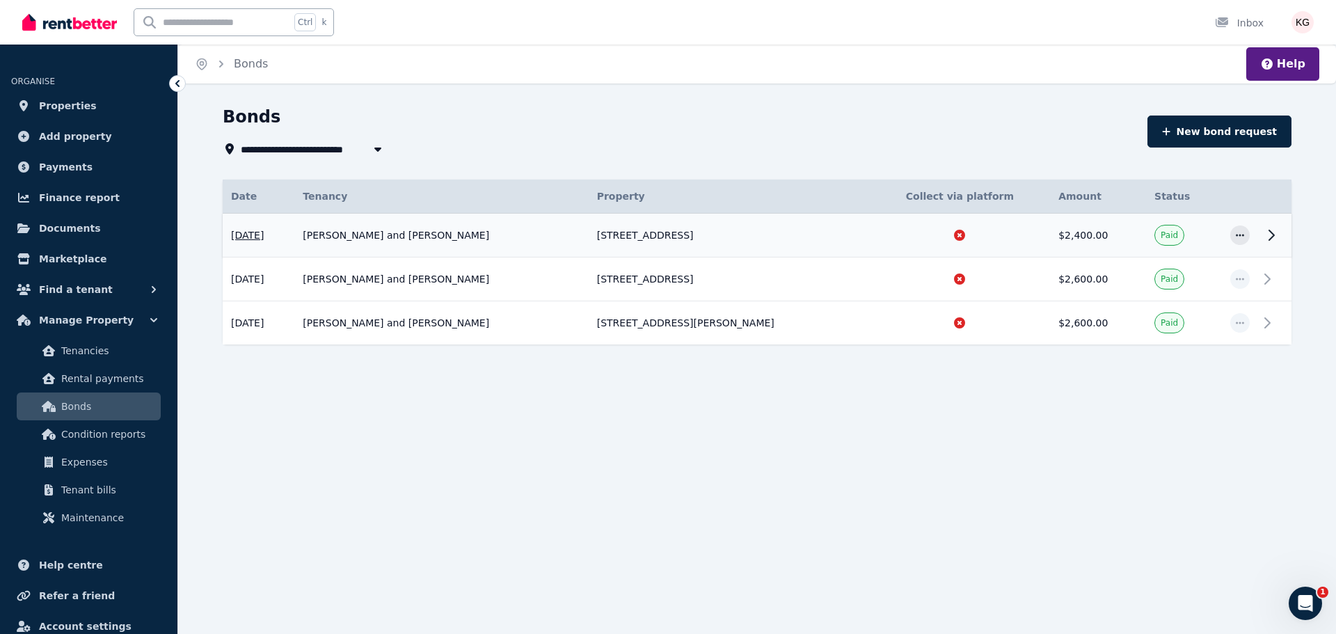
click at [422, 230] on td "[PERSON_NAME] and [PERSON_NAME]" at bounding box center [441, 236] width 294 height 44
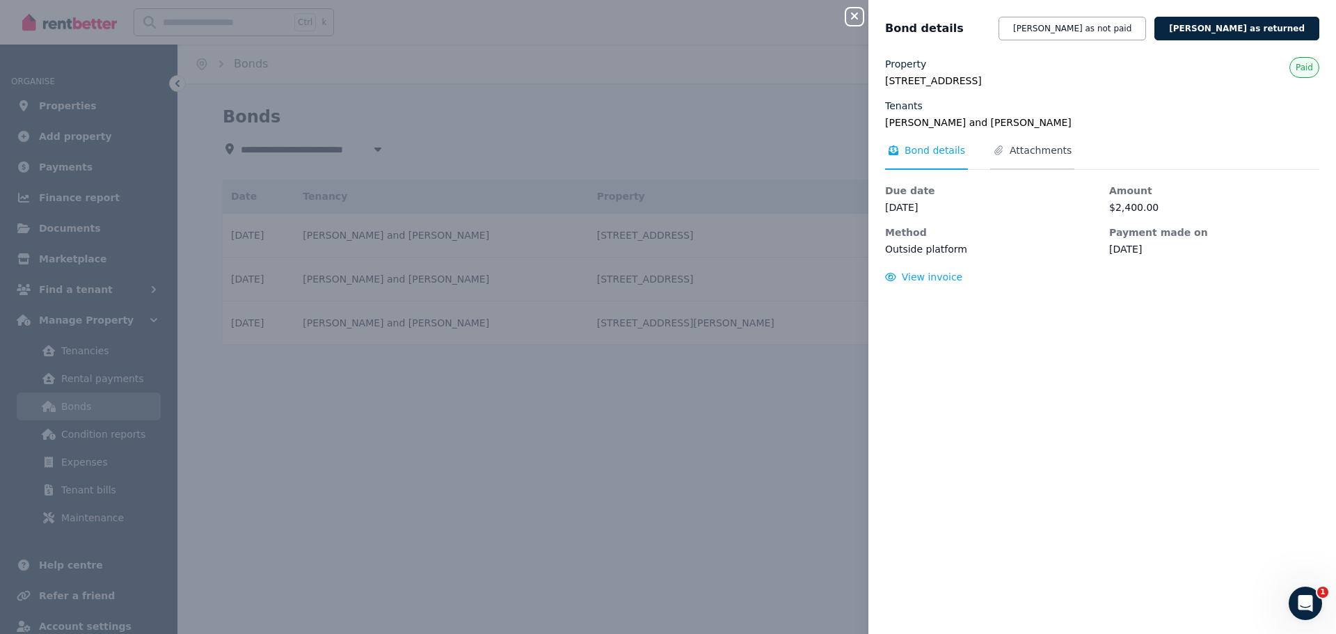
click at [997, 145] on span "Attachments" at bounding box center [1032, 156] width 84 height 26
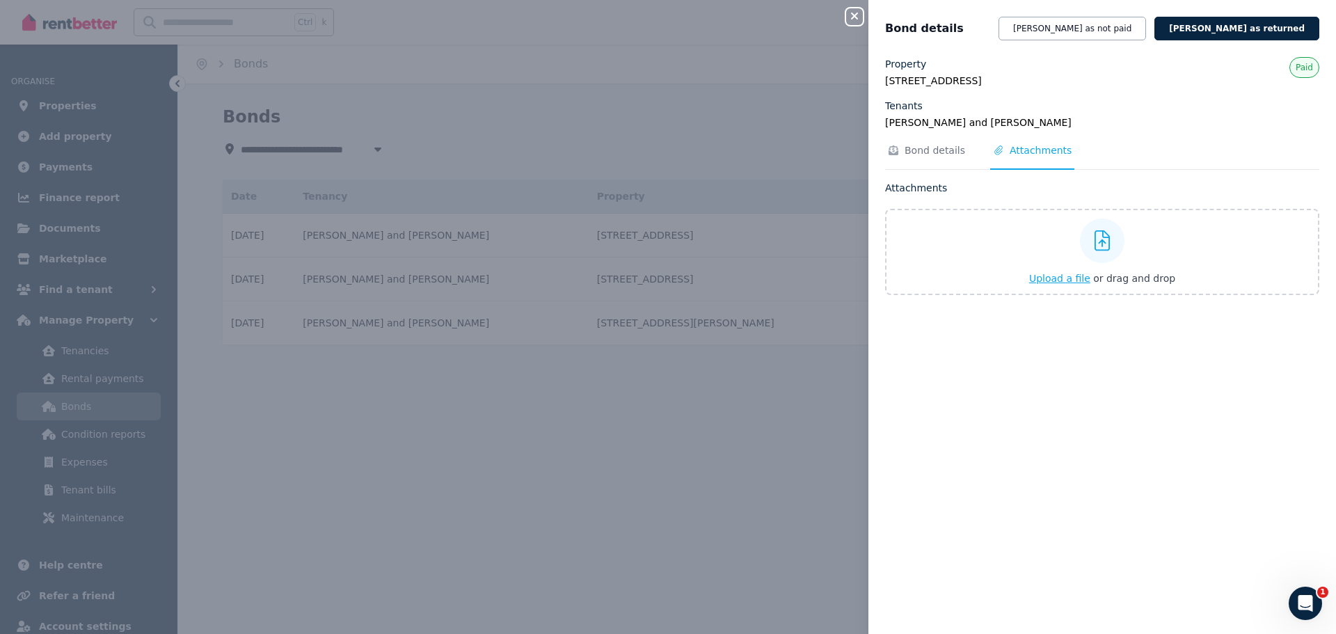
click at [1062, 278] on span "Upload a file" at bounding box center [1059, 278] width 61 height 11
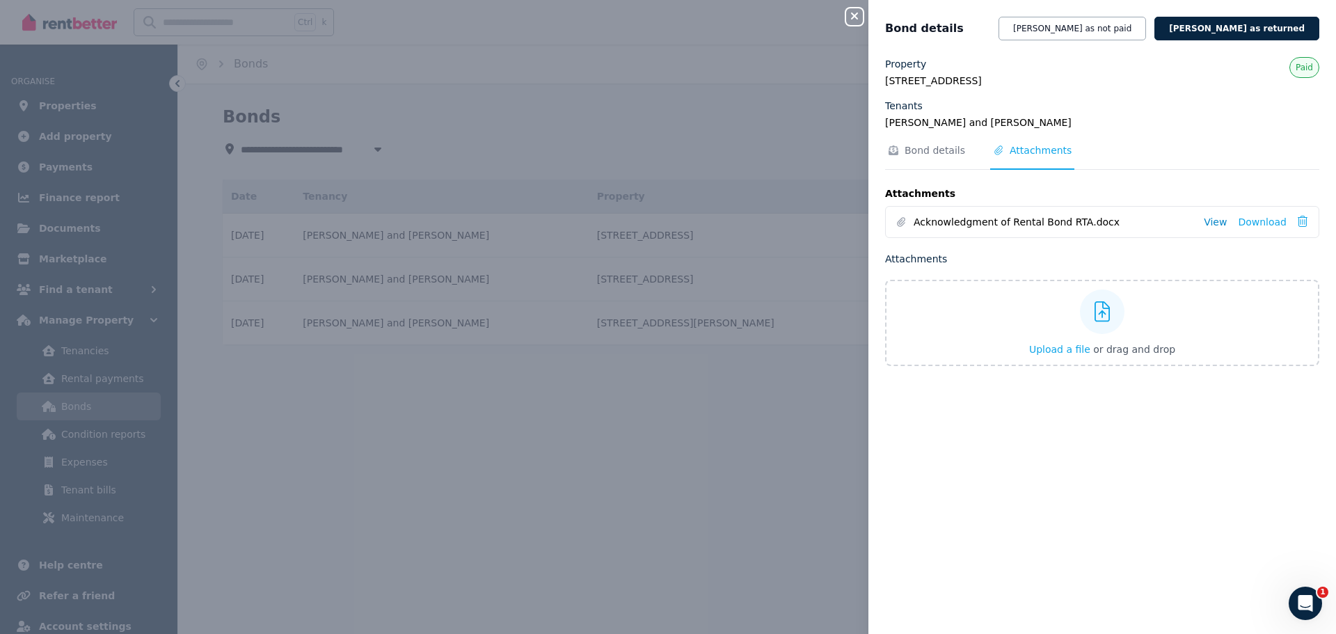
click at [1211, 223] on link "View" at bounding box center [1215, 222] width 23 height 14
click at [933, 152] on span "Bond details" at bounding box center [935, 150] width 61 height 14
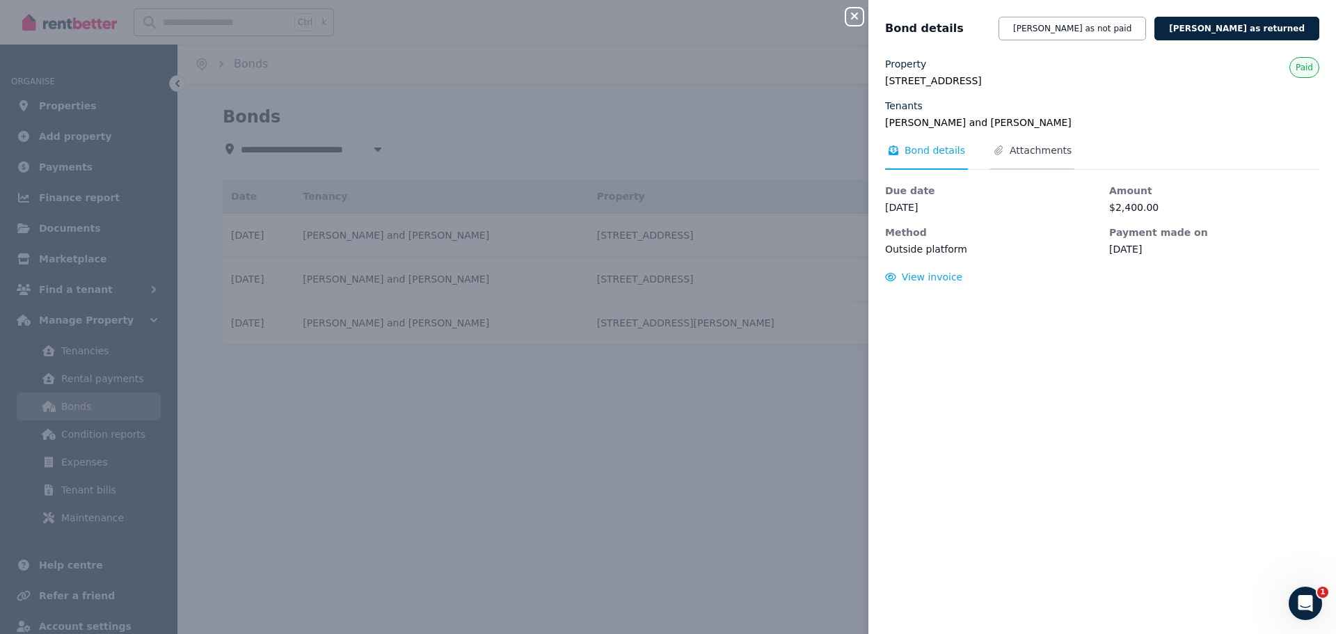
click at [1013, 145] on span "Attachments" at bounding box center [1041, 150] width 62 height 14
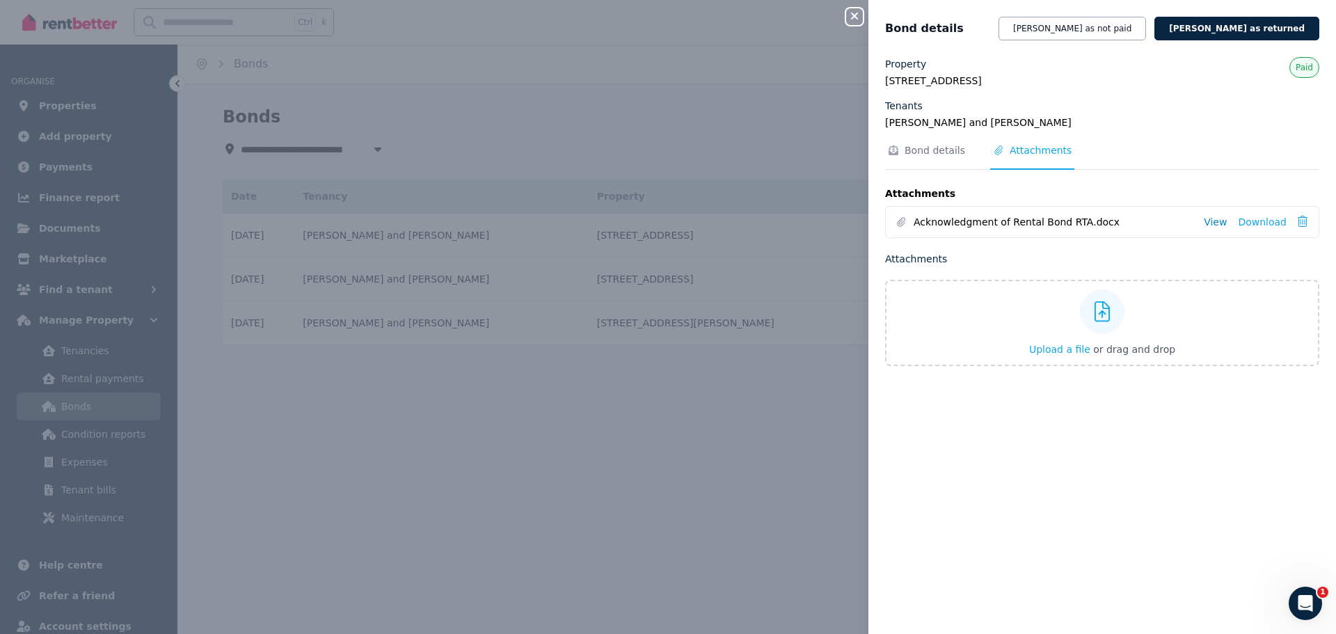
click at [1216, 221] on link "View" at bounding box center [1215, 222] width 23 height 14
click at [927, 152] on span "Bond details" at bounding box center [935, 150] width 61 height 14
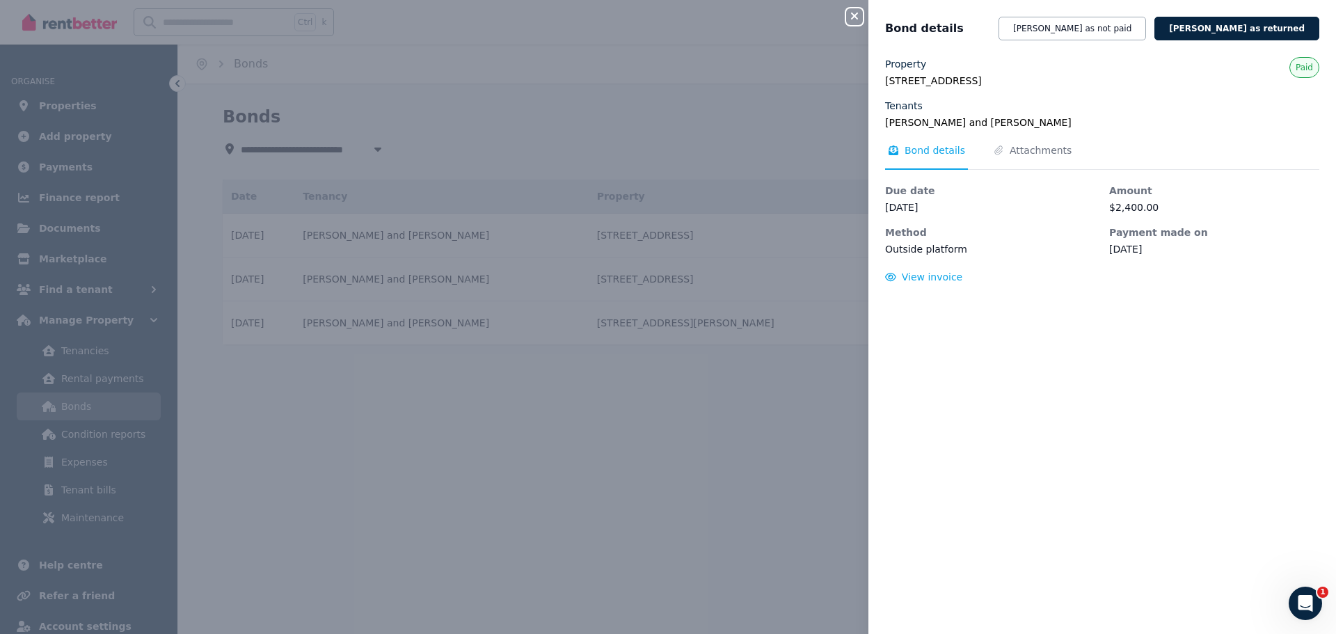
click at [688, 374] on div "Close panel Bond details Mark bond as not paid Mark bond as returned Property 1…" at bounding box center [668, 317] width 1336 height 634
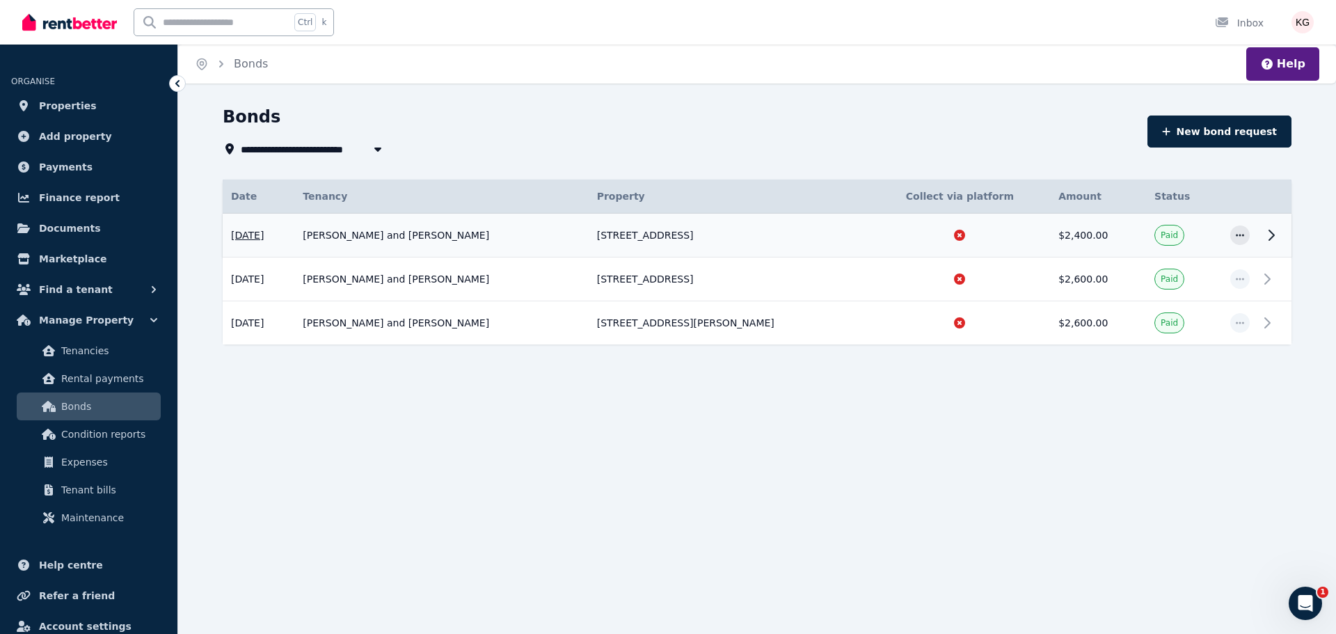
click at [652, 230] on td "[STREET_ADDRESS]" at bounding box center [729, 236] width 281 height 44
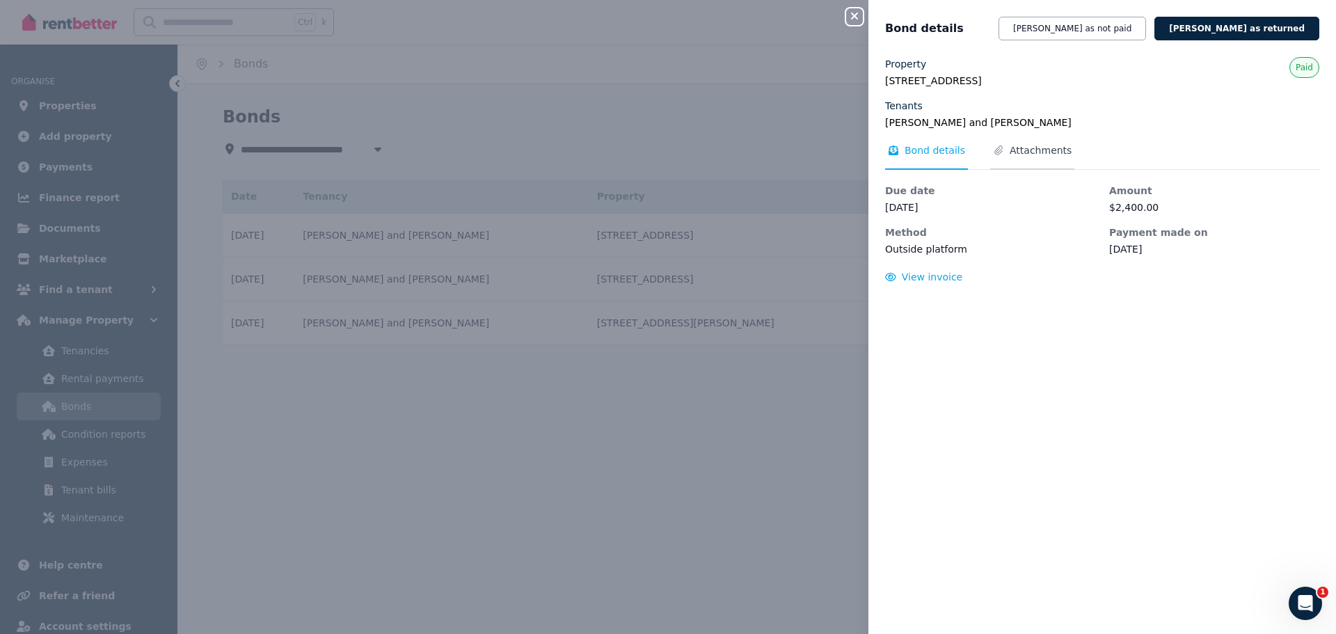
click at [1010, 152] on span "Attachments" at bounding box center [1041, 150] width 62 height 14
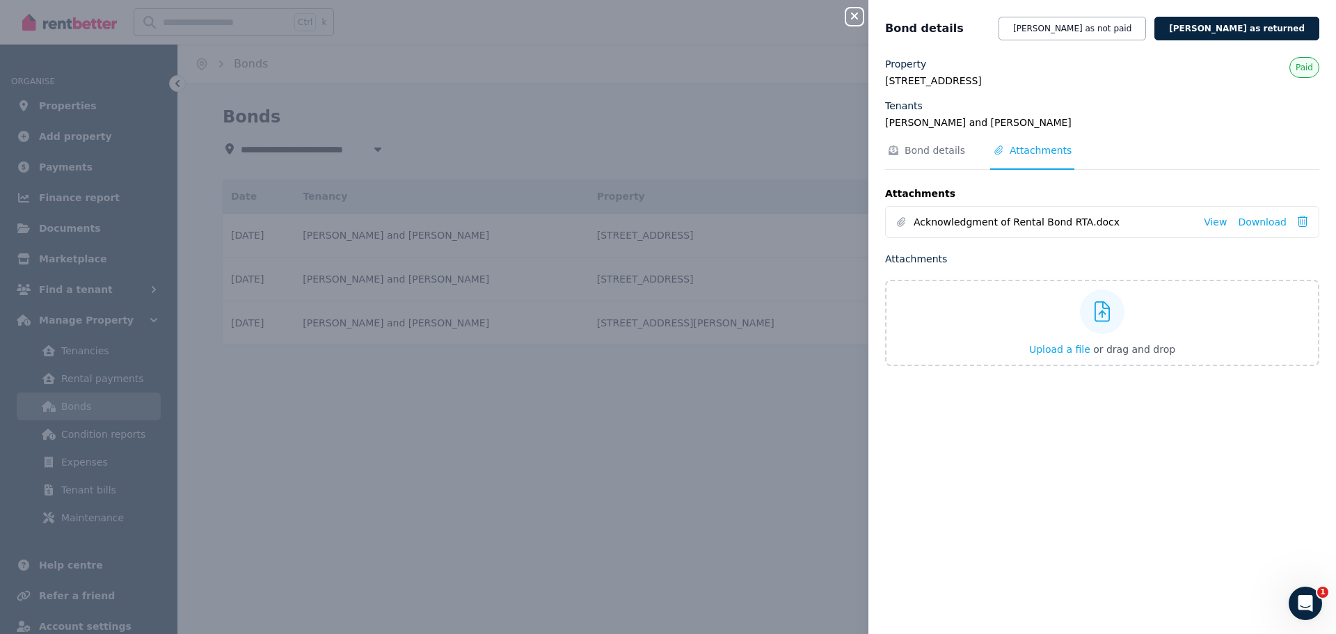
click at [526, 451] on div "Close panel Bond details Mark bond as not paid Mark bond as returned Property 1…" at bounding box center [668, 317] width 1336 height 634
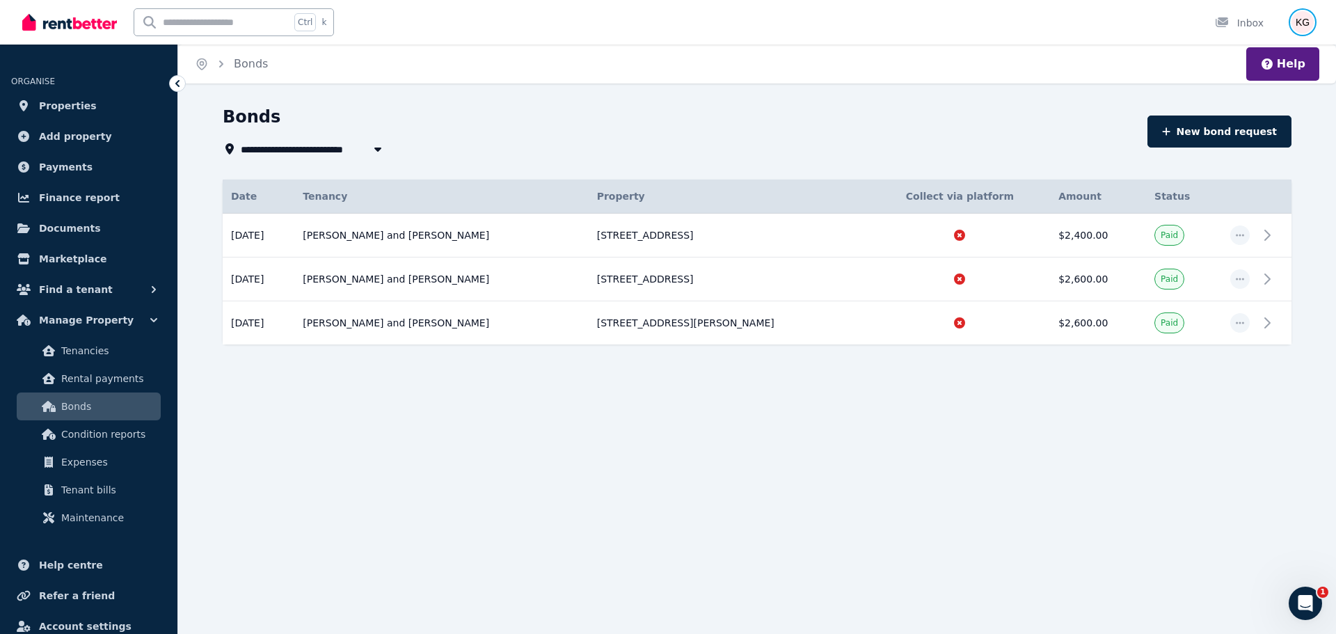
click at [1309, 18] on img "button" at bounding box center [1303, 22] width 22 height 22
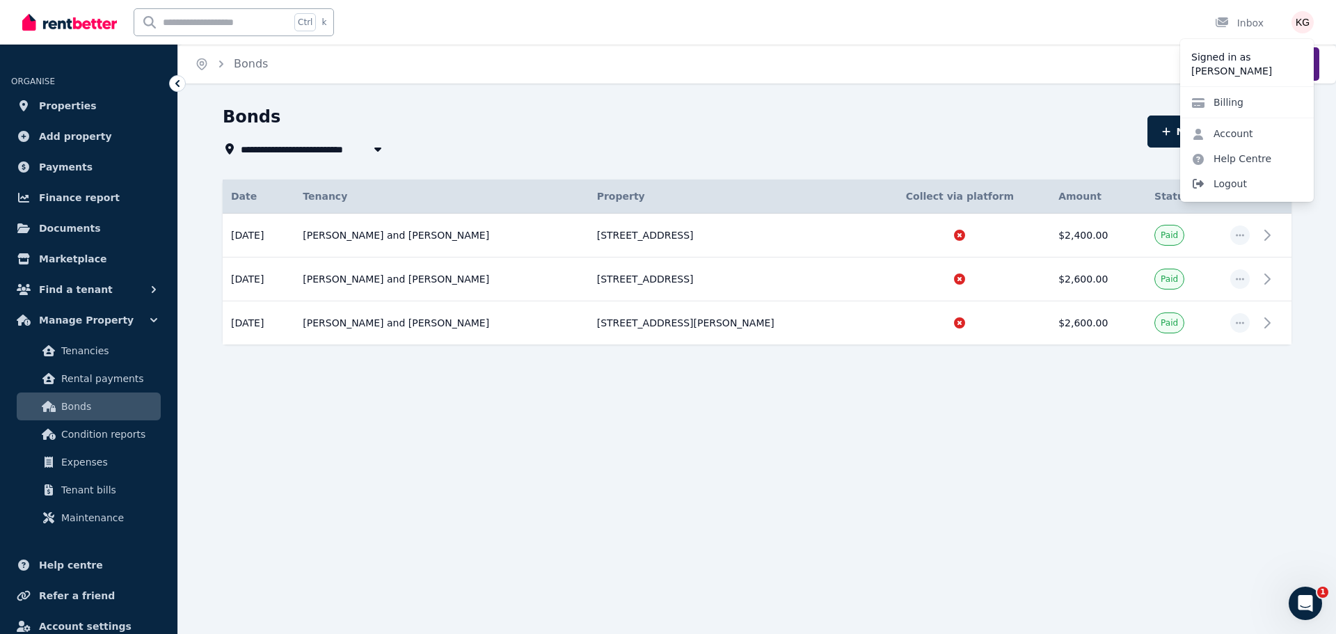
click at [1238, 183] on span "Logout" at bounding box center [1247, 183] width 134 height 25
